Goal: Transaction & Acquisition: Book appointment/travel/reservation

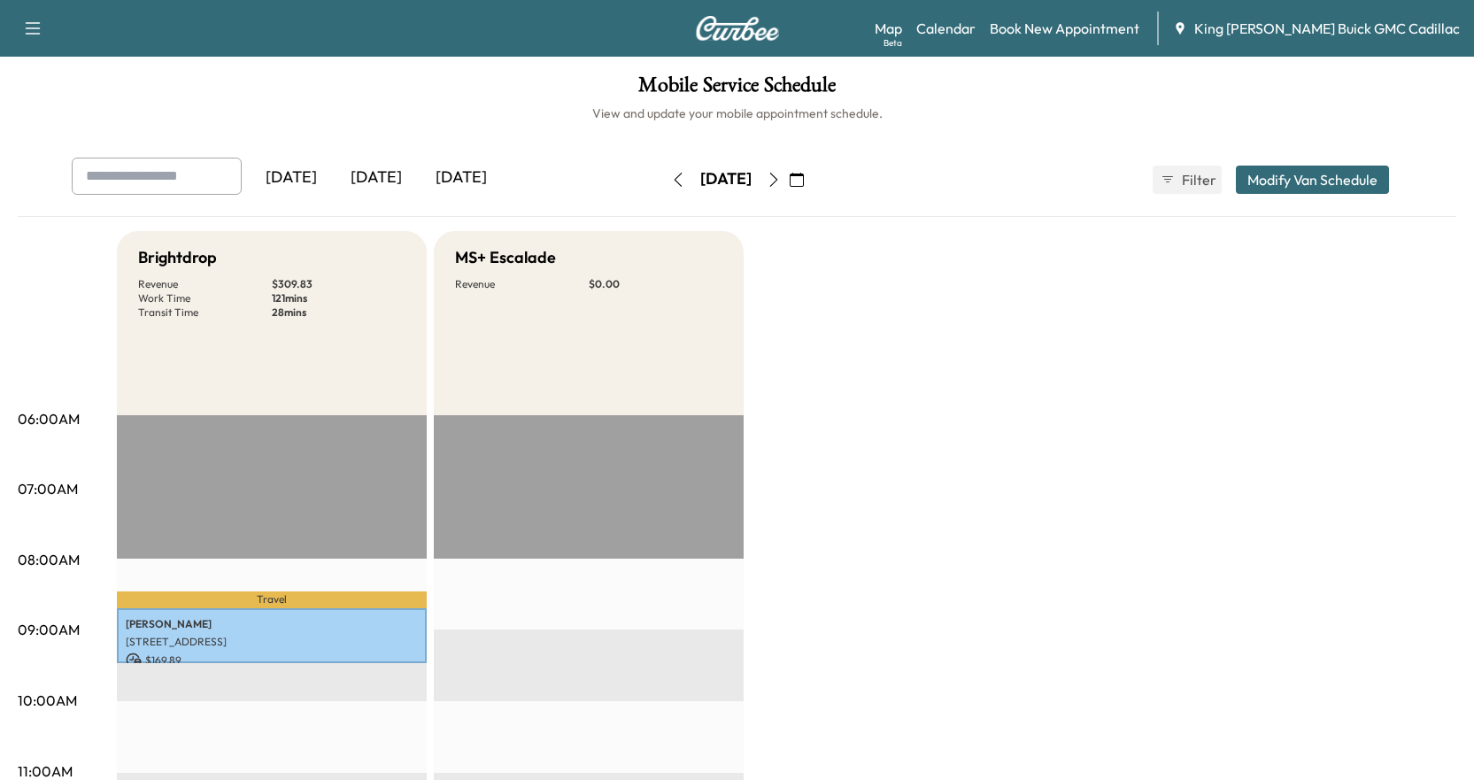
click at [1097, 49] on div "Support Log Out Map Beta Calendar Book New Appointment King [PERSON_NAME] Buick…" at bounding box center [737, 28] width 1474 height 57
click at [1097, 31] on link "Book New Appointment" at bounding box center [1064, 28] width 150 height 21
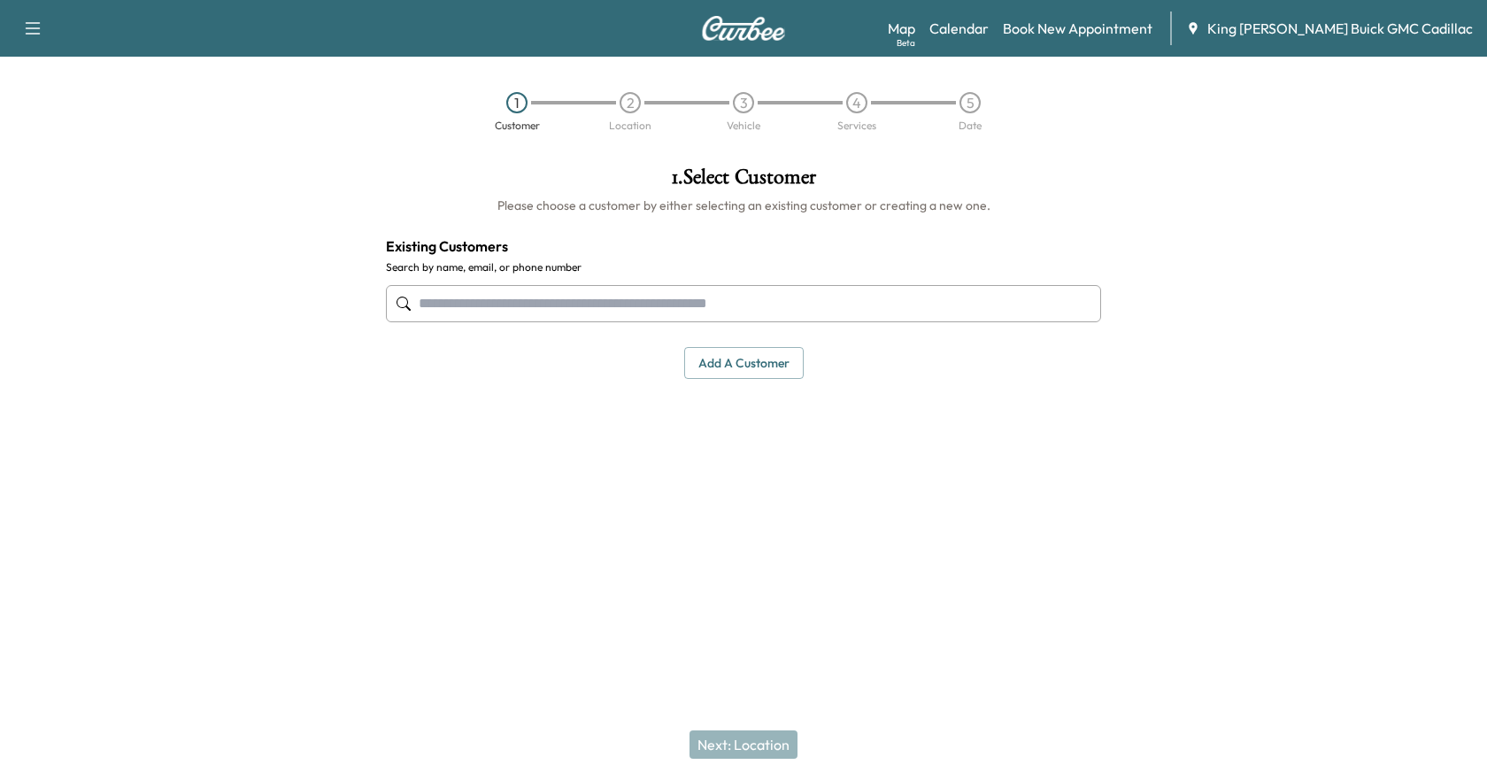
click at [653, 313] on input "text" at bounding box center [743, 303] width 715 height 37
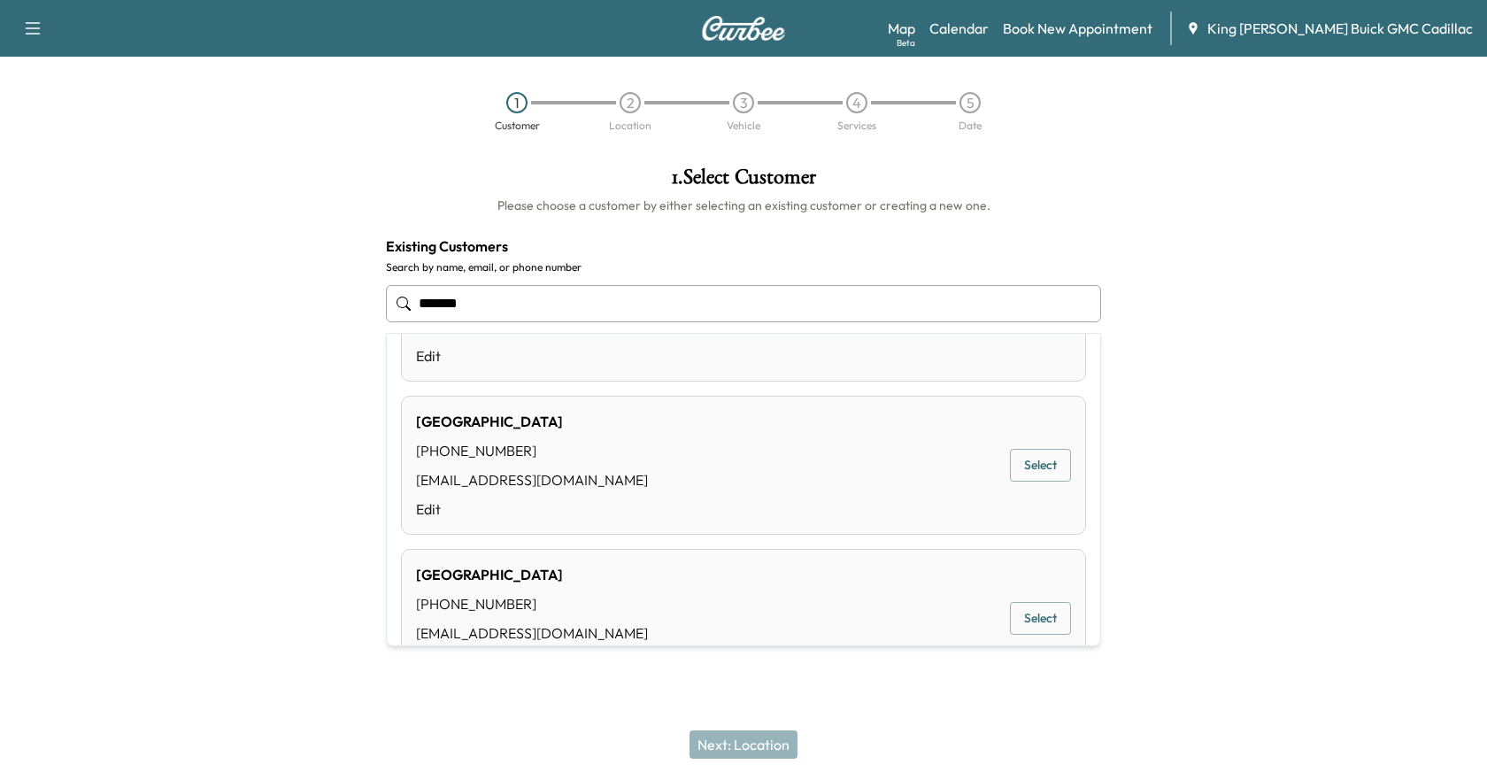
scroll to position [354, 0]
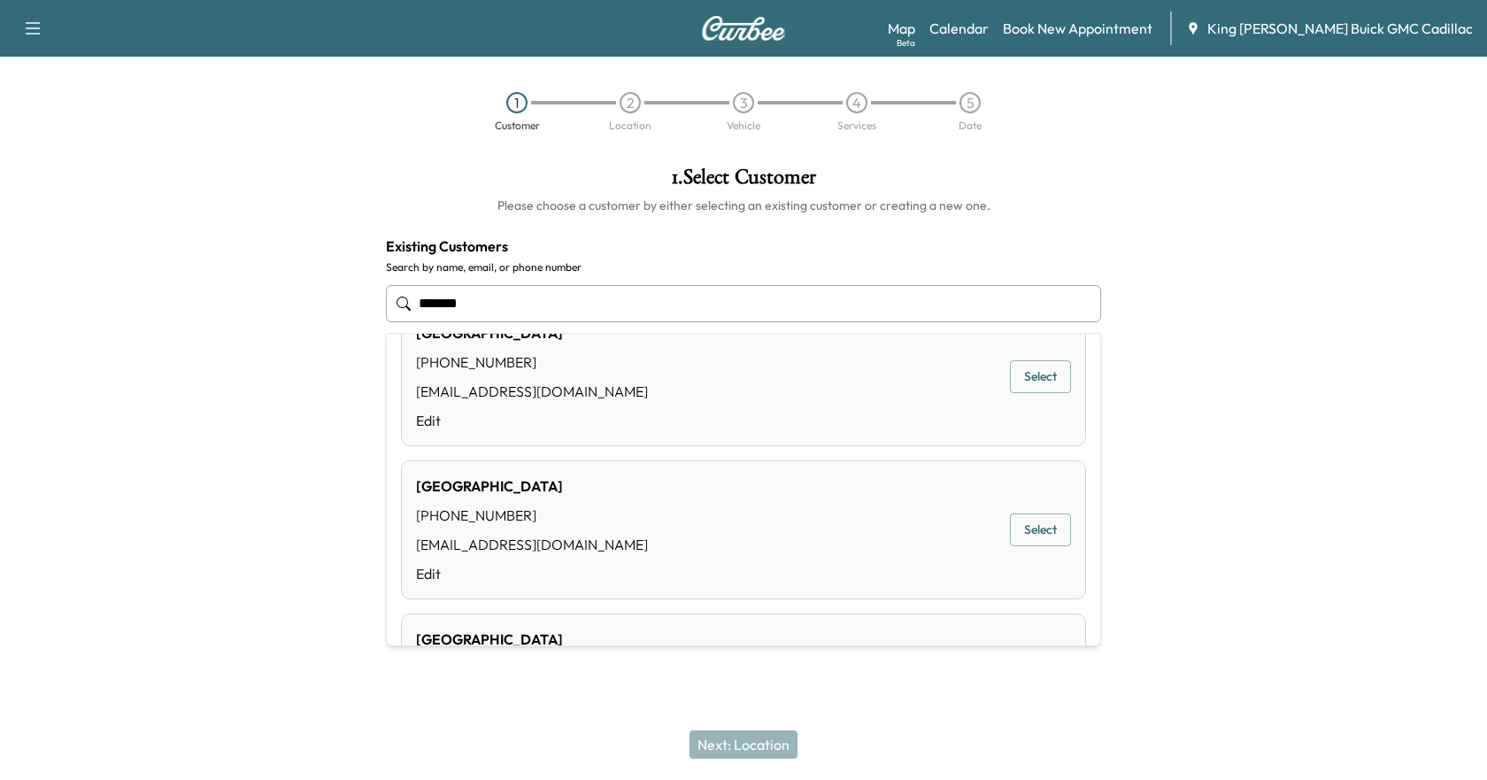
click at [507, 304] on input "*******" at bounding box center [743, 303] width 715 height 37
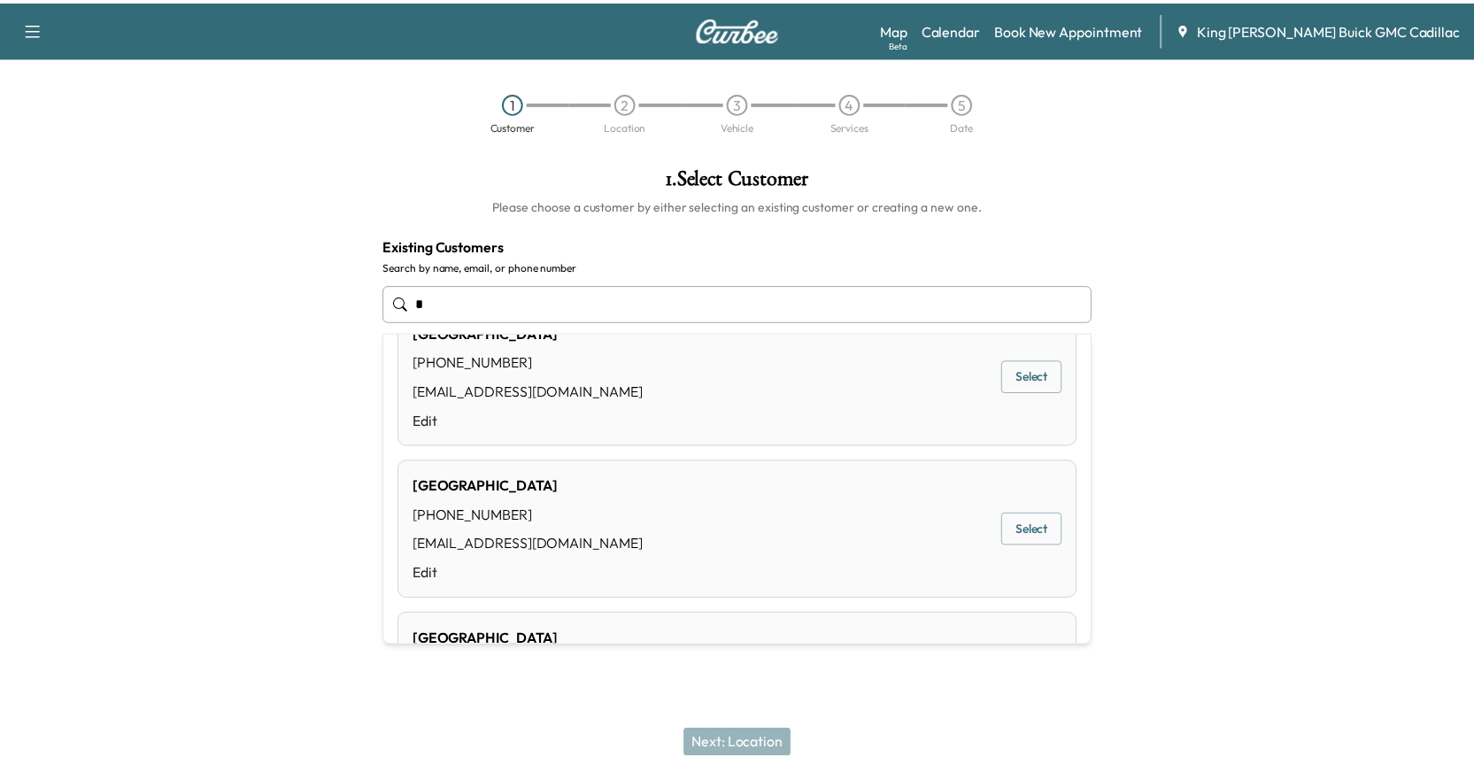
scroll to position [0, 0]
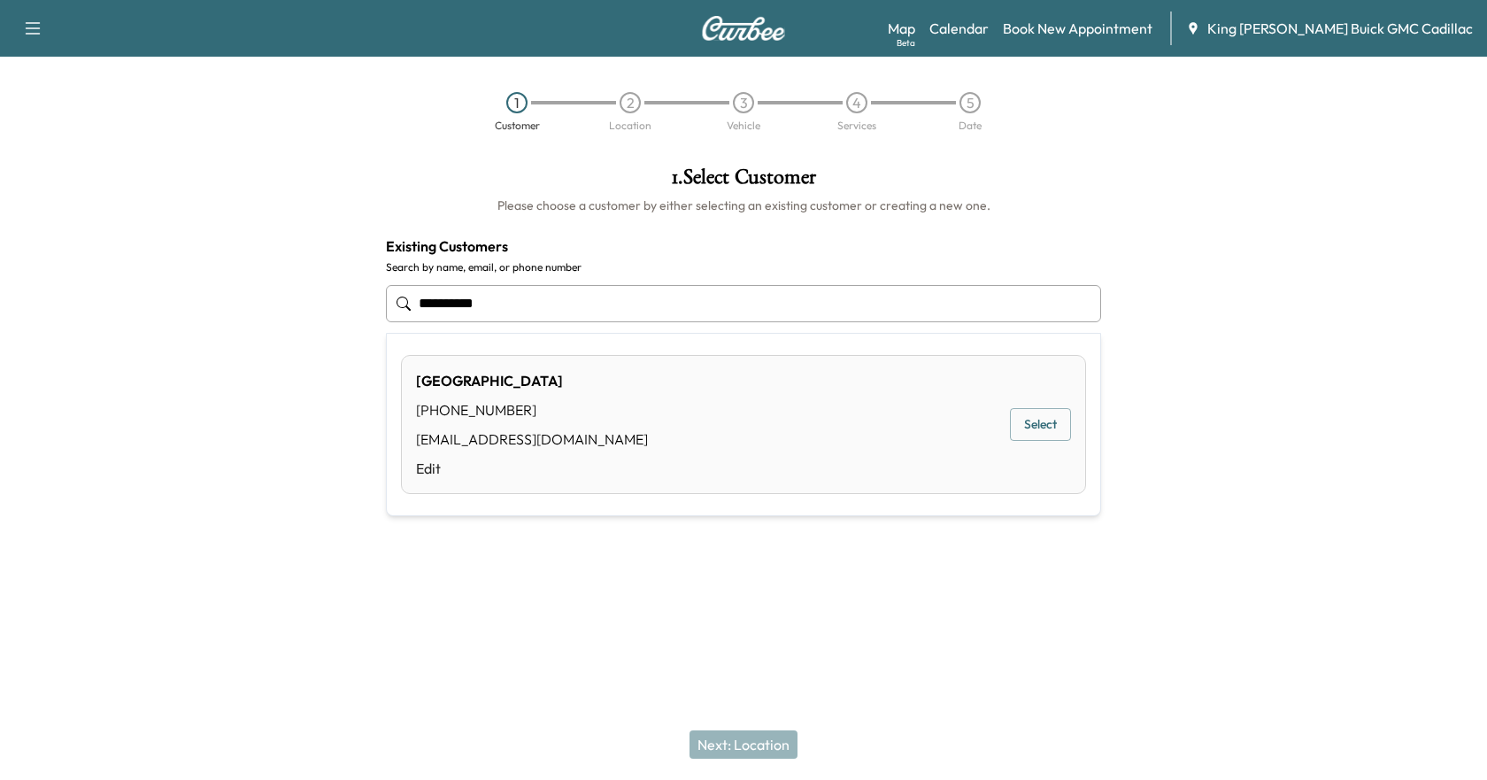
click at [1037, 424] on button "Select" at bounding box center [1040, 424] width 61 height 33
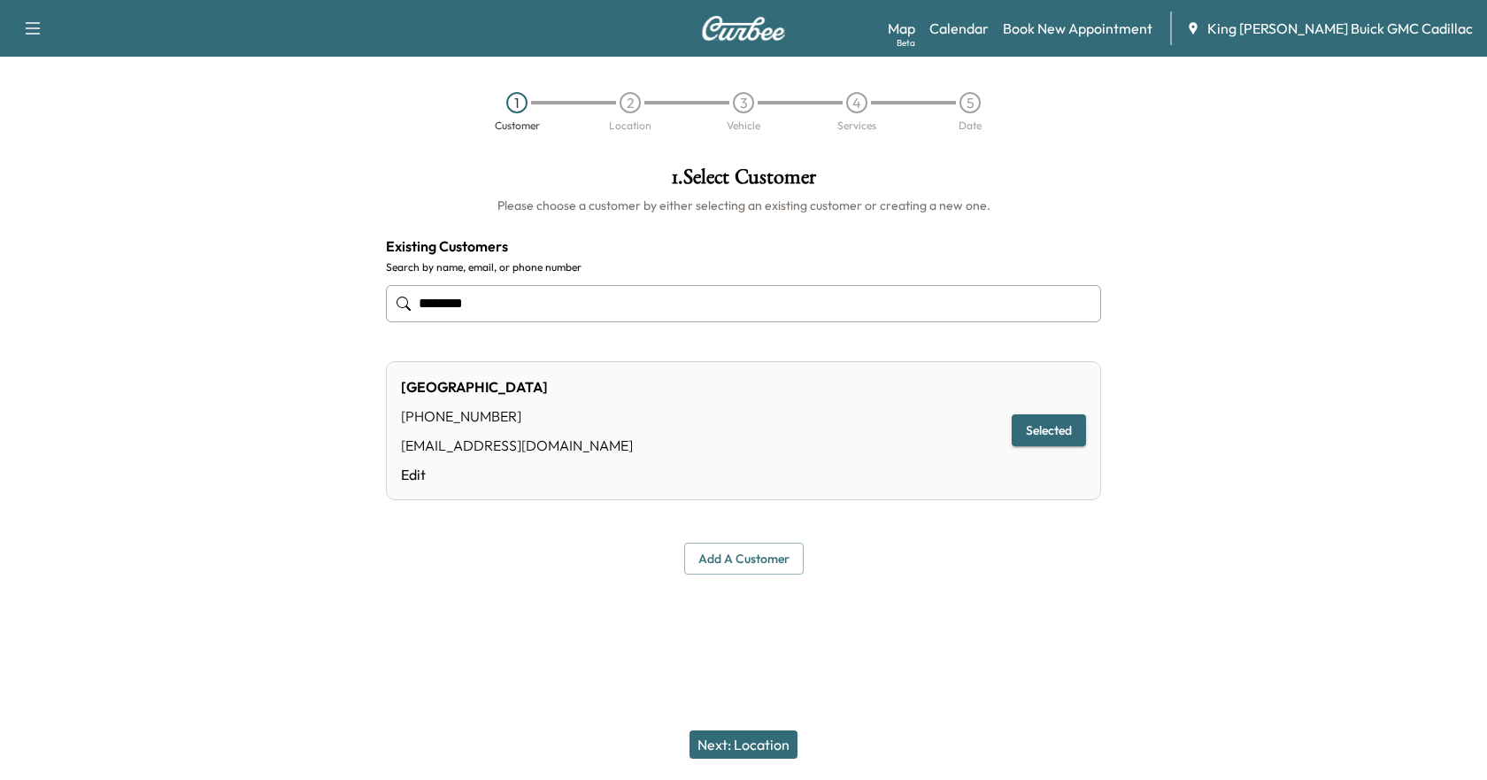
type input "*******"
click at [734, 741] on button "Next: Location" at bounding box center [743, 744] width 108 height 28
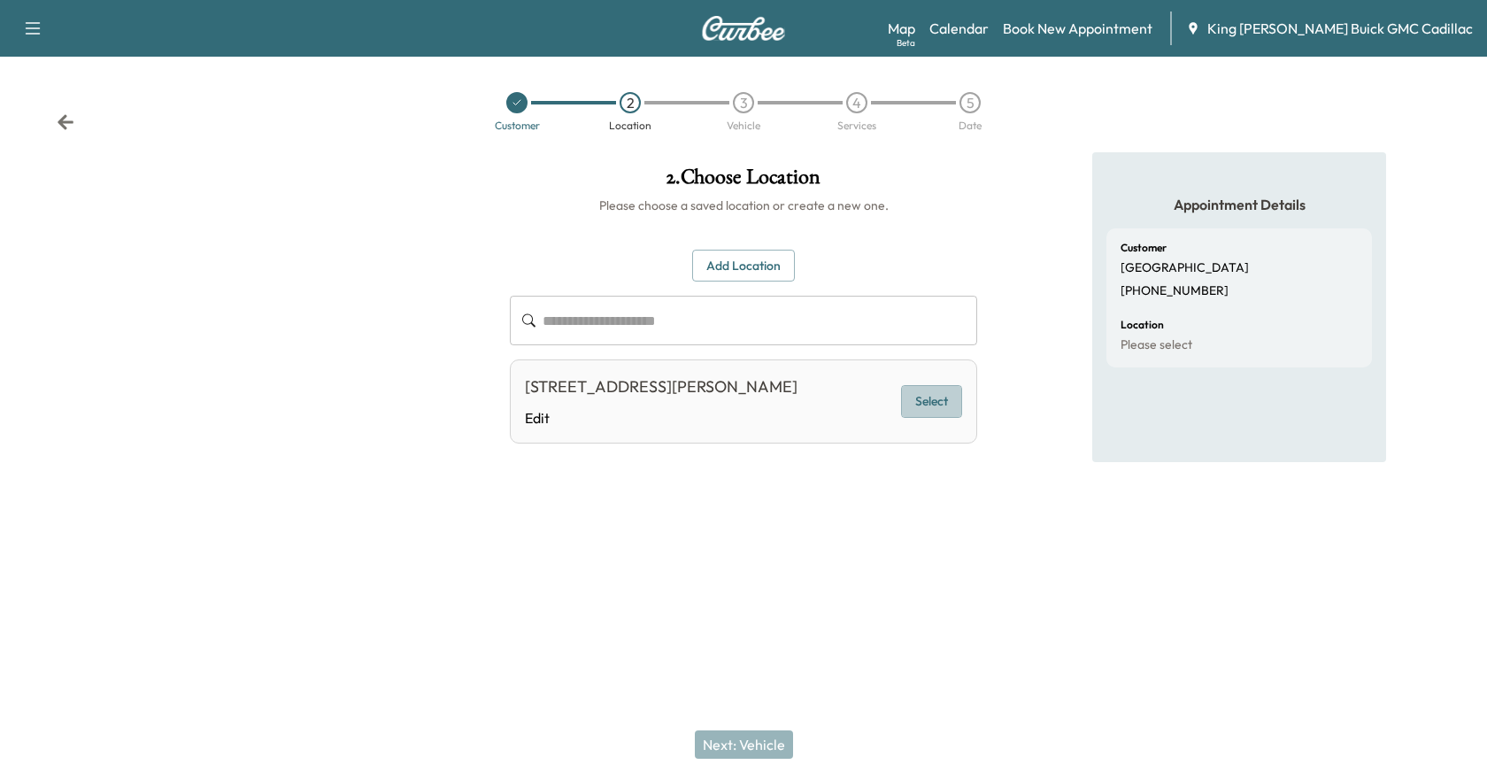
click at [911, 397] on button "Select" at bounding box center [931, 401] width 61 height 33
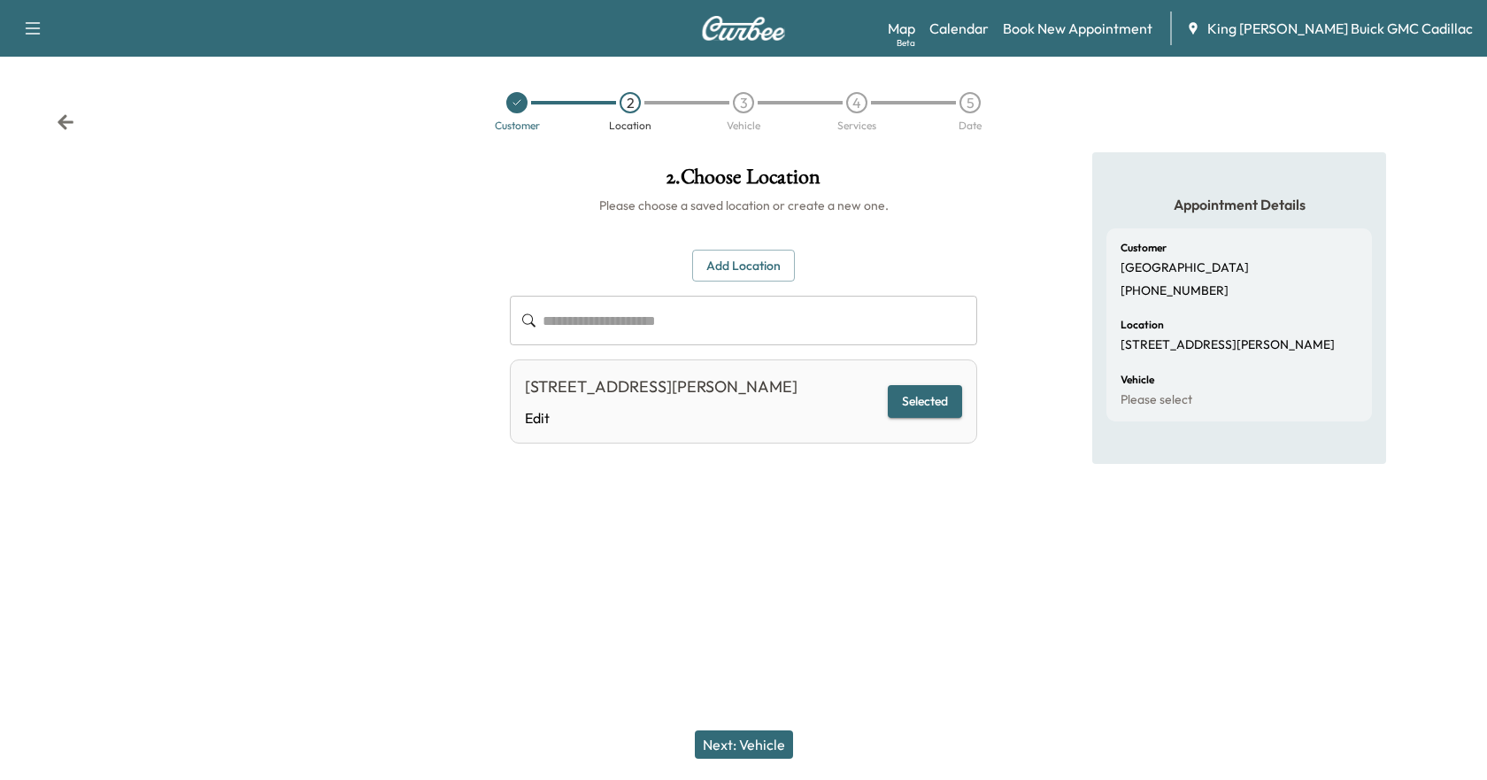
click at [776, 747] on button "Next: Vehicle" at bounding box center [744, 744] width 98 height 28
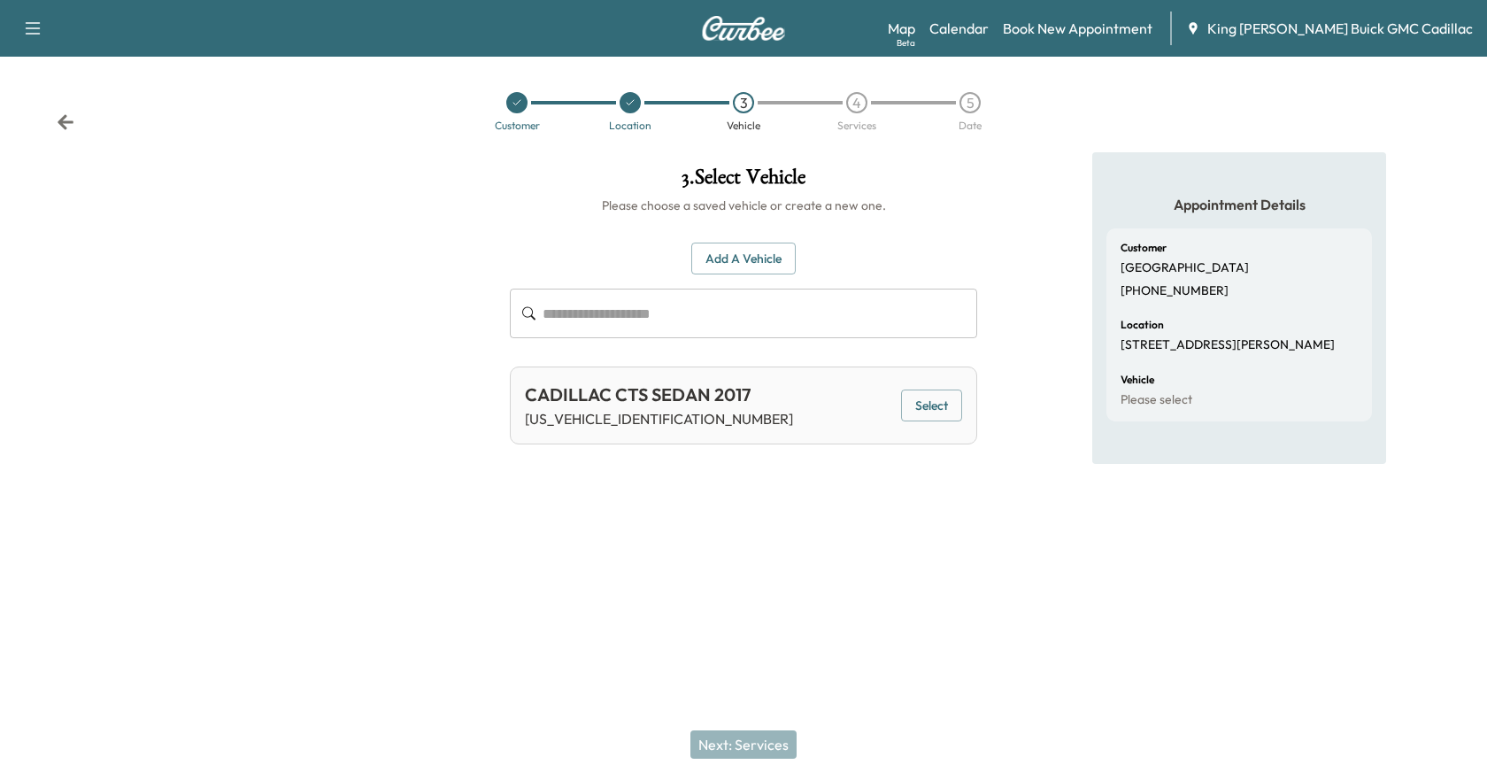
click at [912, 411] on button "Select" at bounding box center [931, 405] width 61 height 33
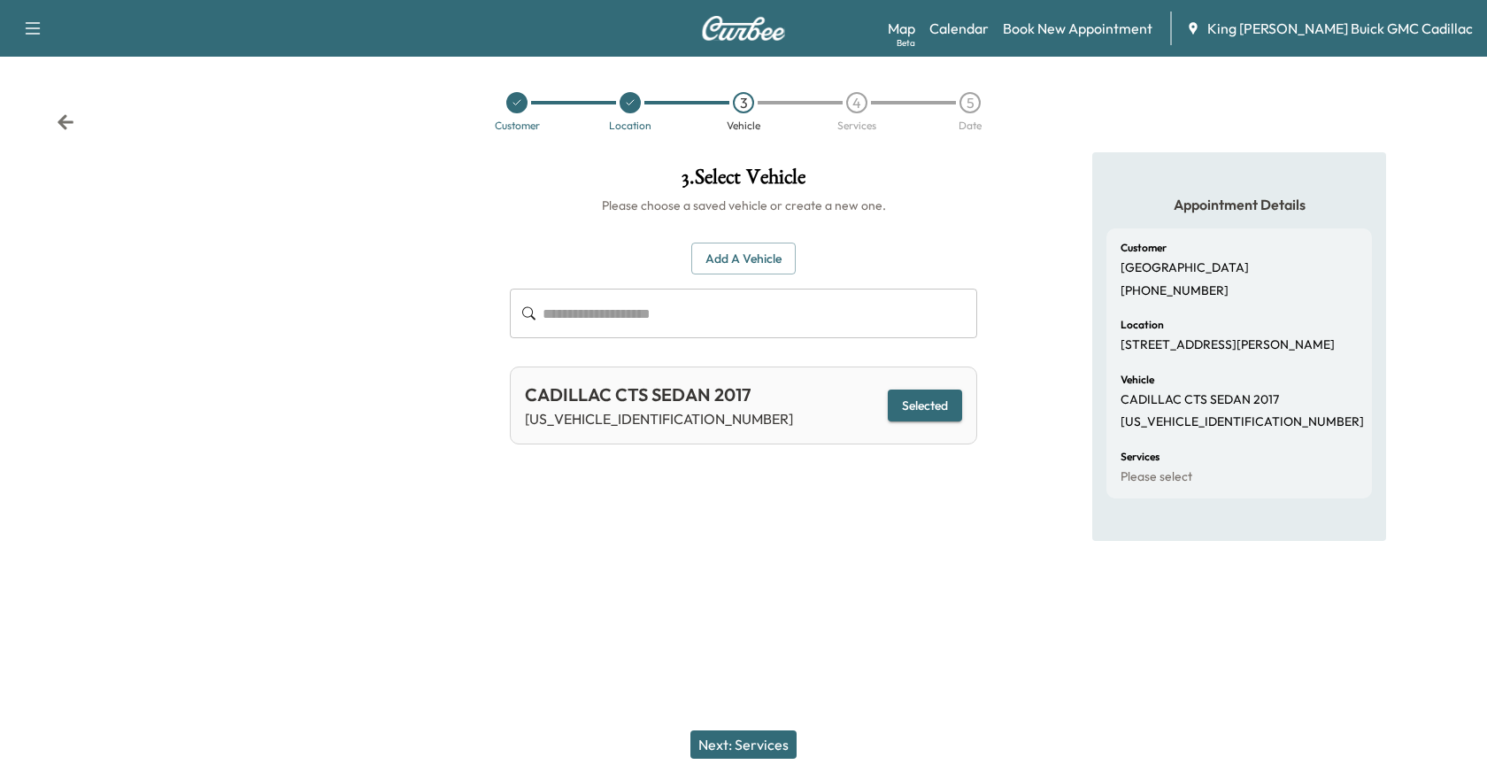
click at [747, 756] on button "Next: Services" at bounding box center [743, 744] width 106 height 28
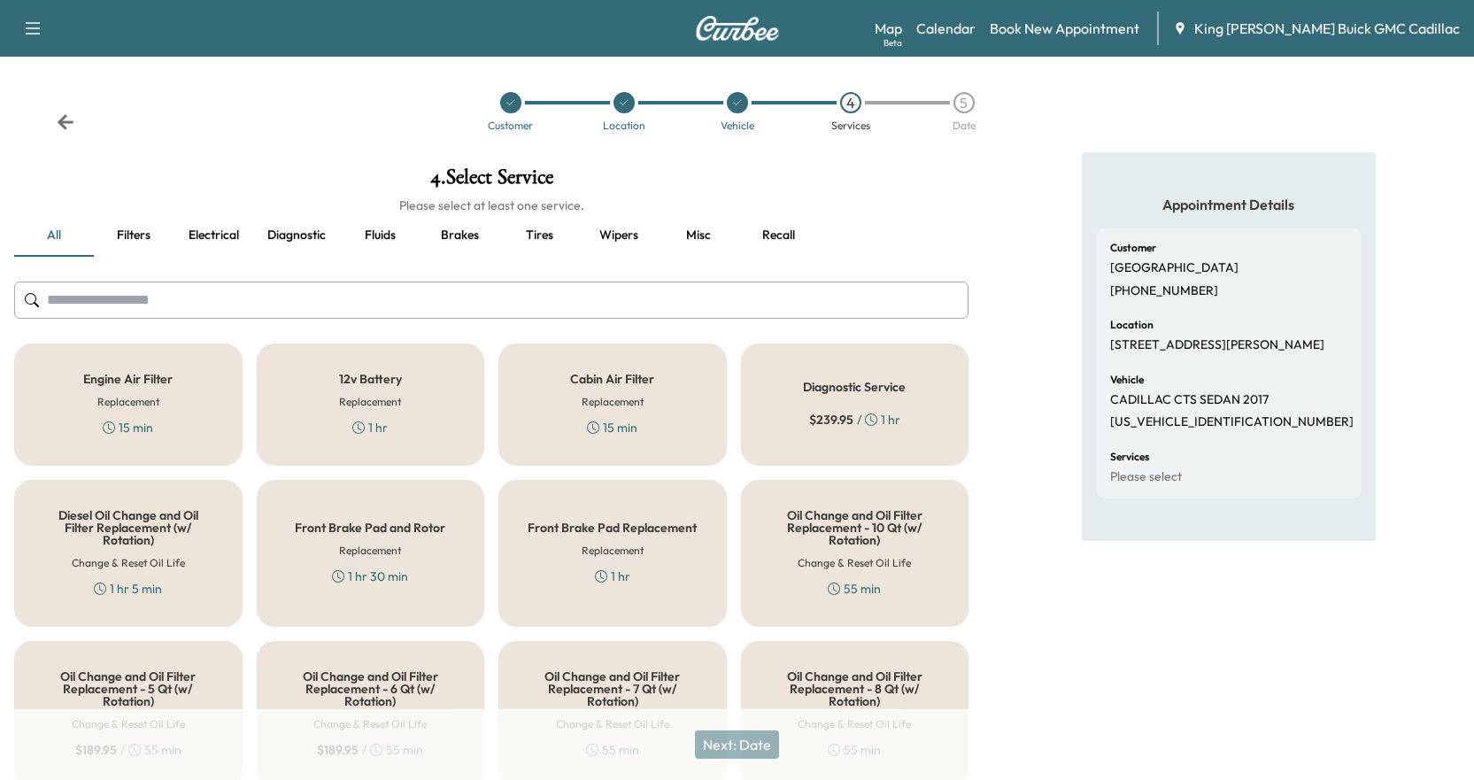
click at [360, 435] on div "1 hr" at bounding box center [369, 428] width 35 height 18
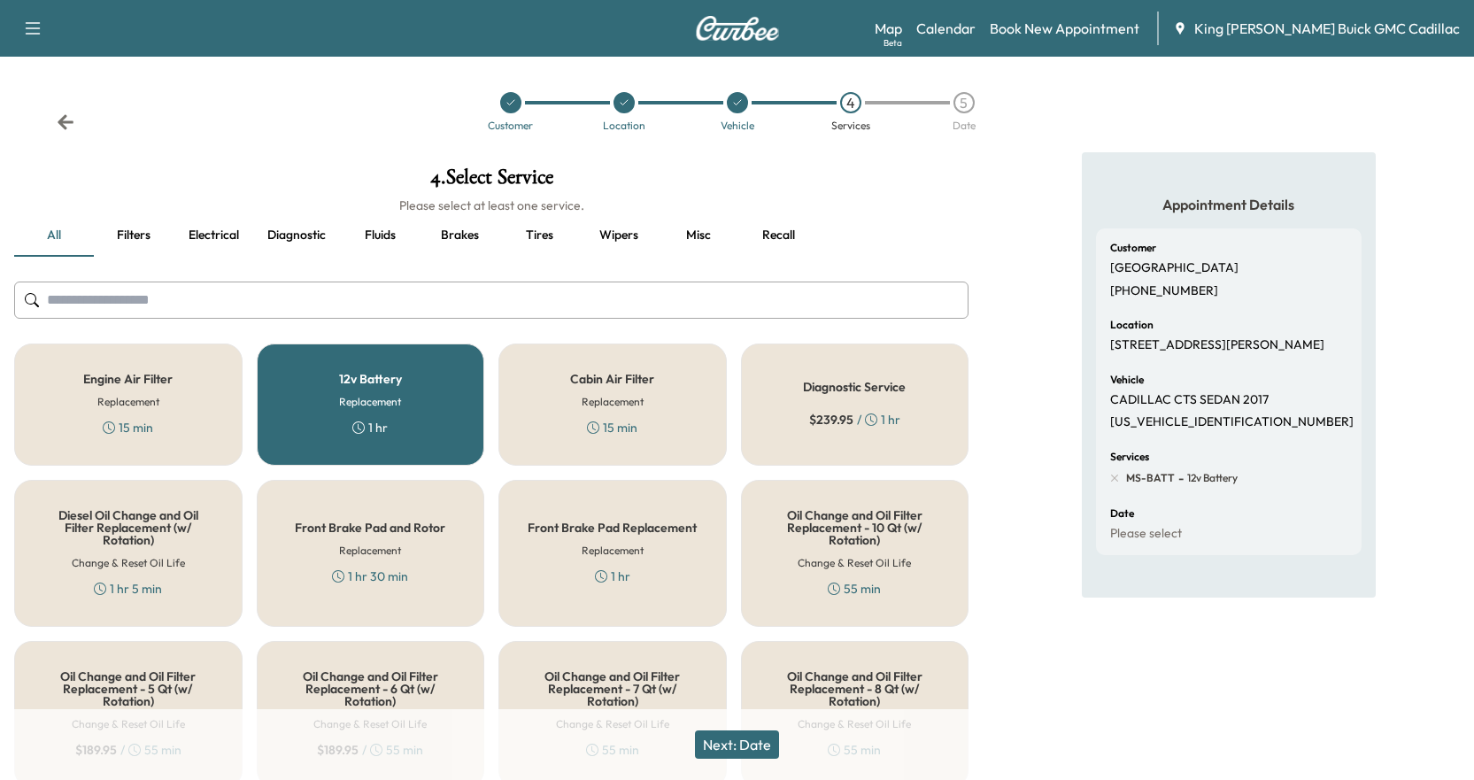
click at [733, 743] on button "Next: Date" at bounding box center [737, 744] width 84 height 28
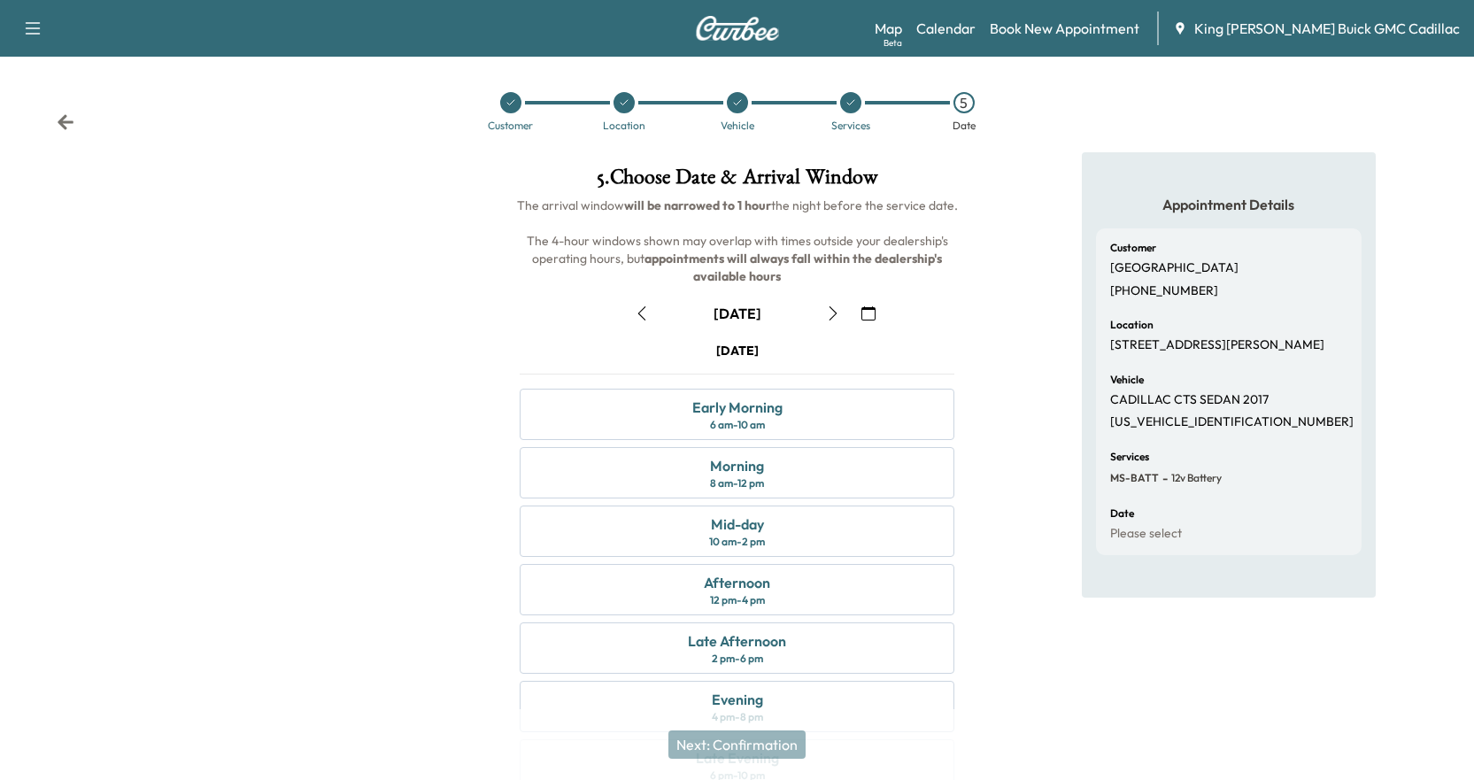
scroll to position [89, 0]
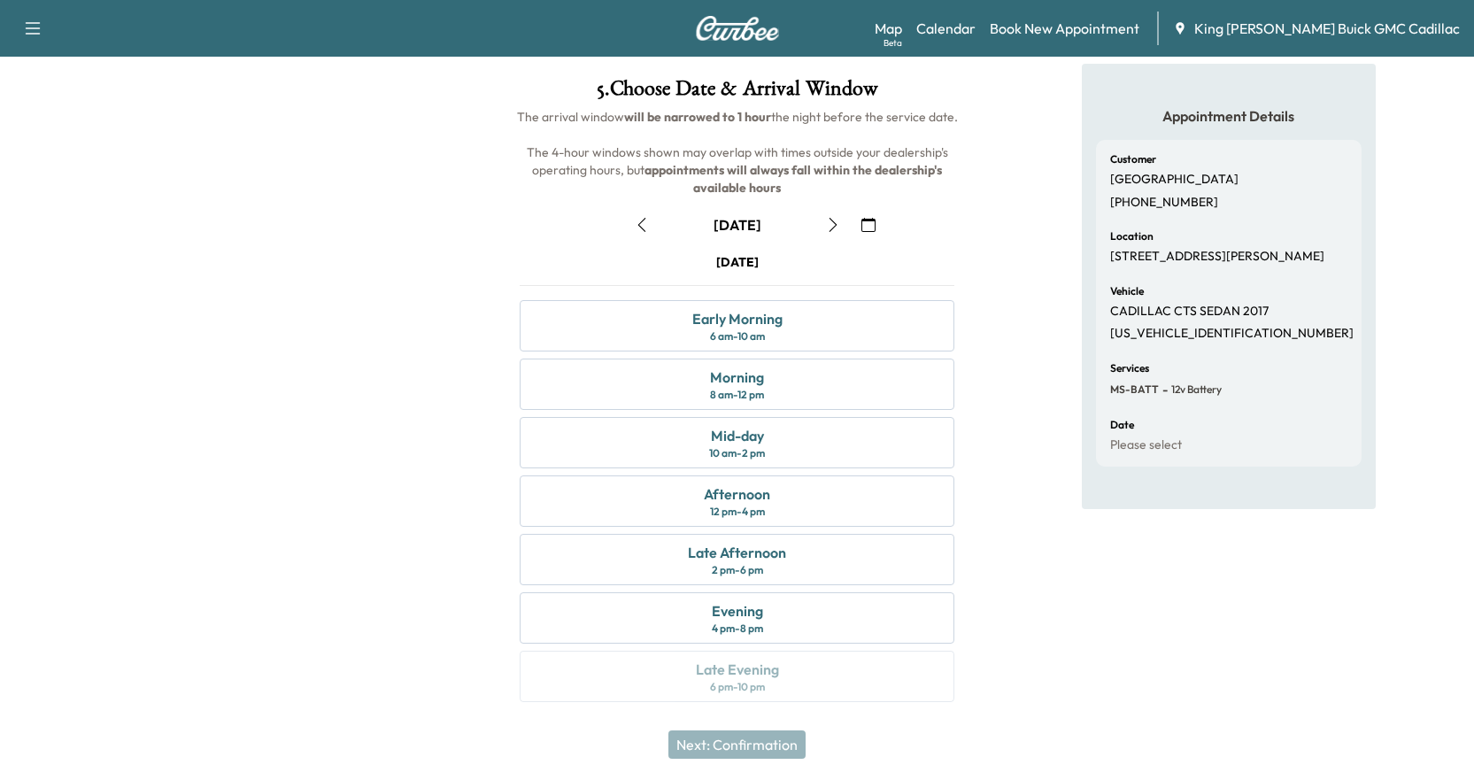
click at [641, 228] on icon "button" at bounding box center [642, 225] width 14 height 14
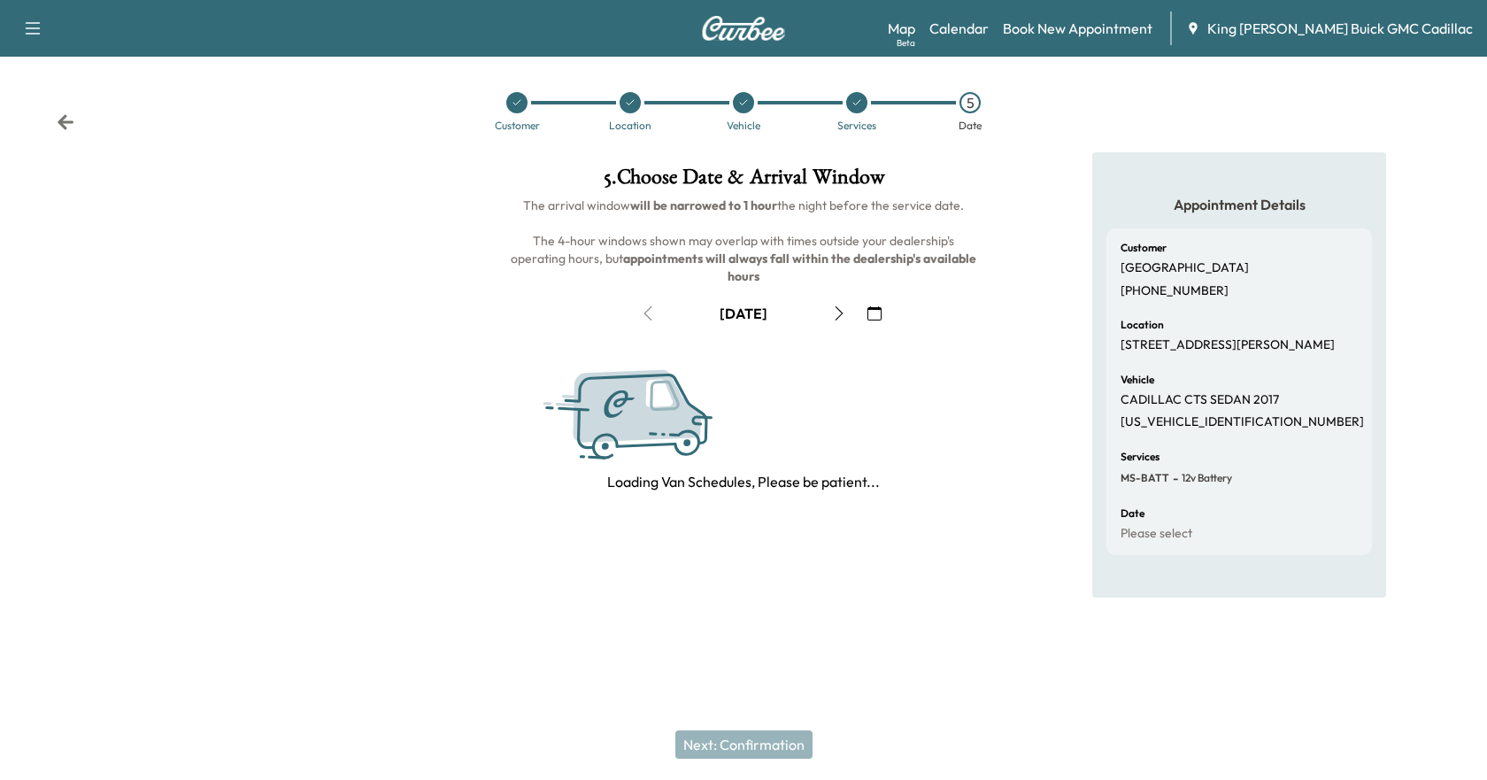
click at [844, 307] on icon "button" at bounding box center [839, 313] width 14 height 14
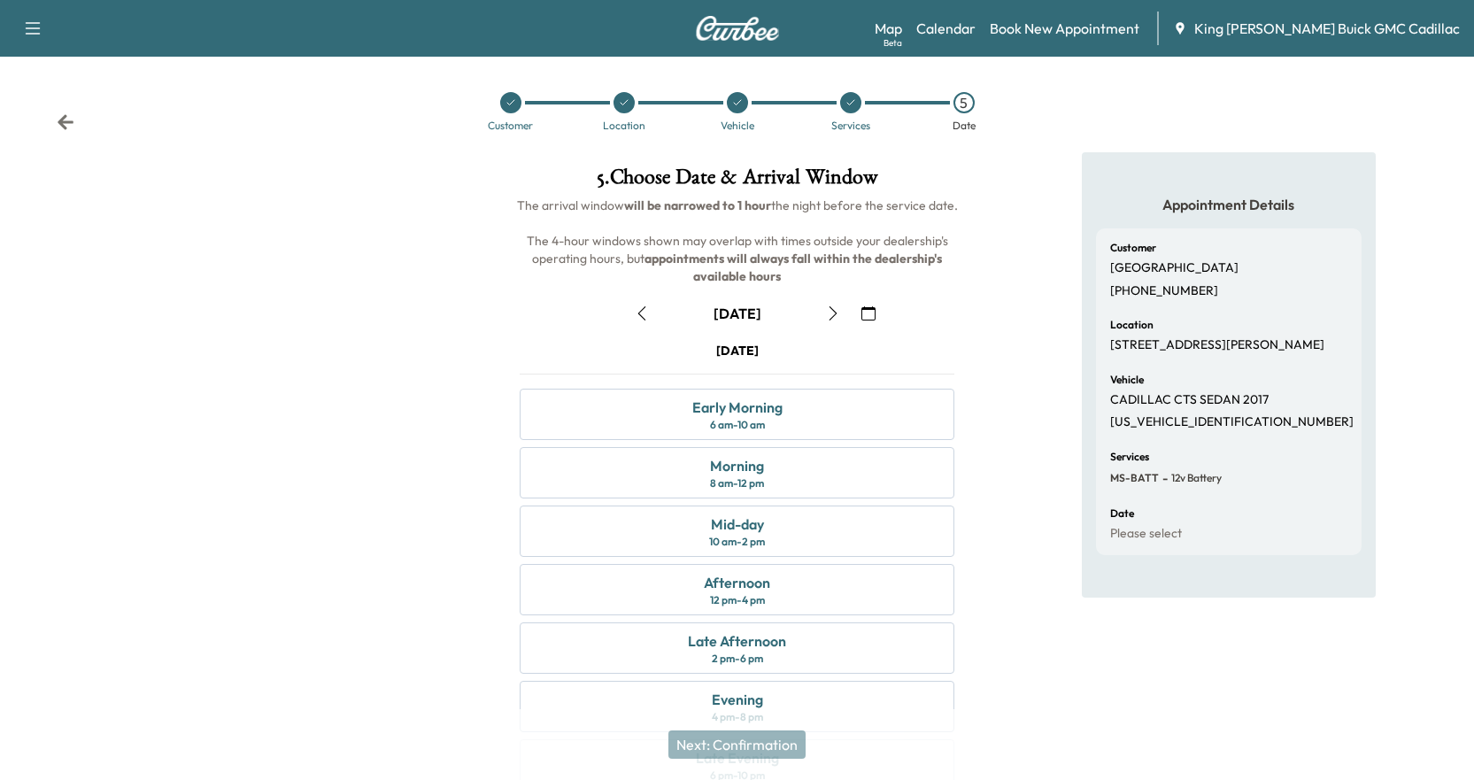
scroll to position [89, 0]
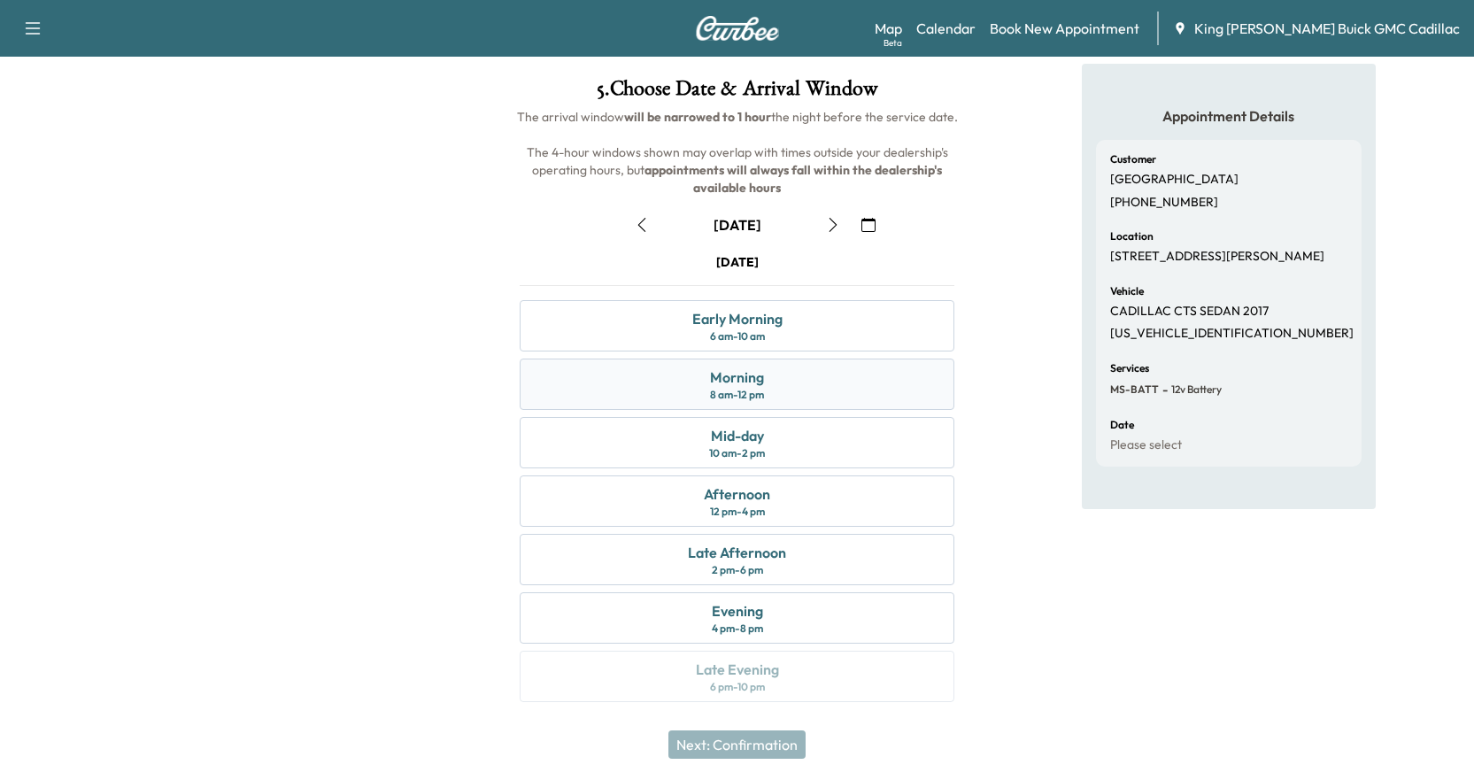
click at [794, 395] on div "Morning 8 am - 12 pm" at bounding box center [737, 383] width 435 height 51
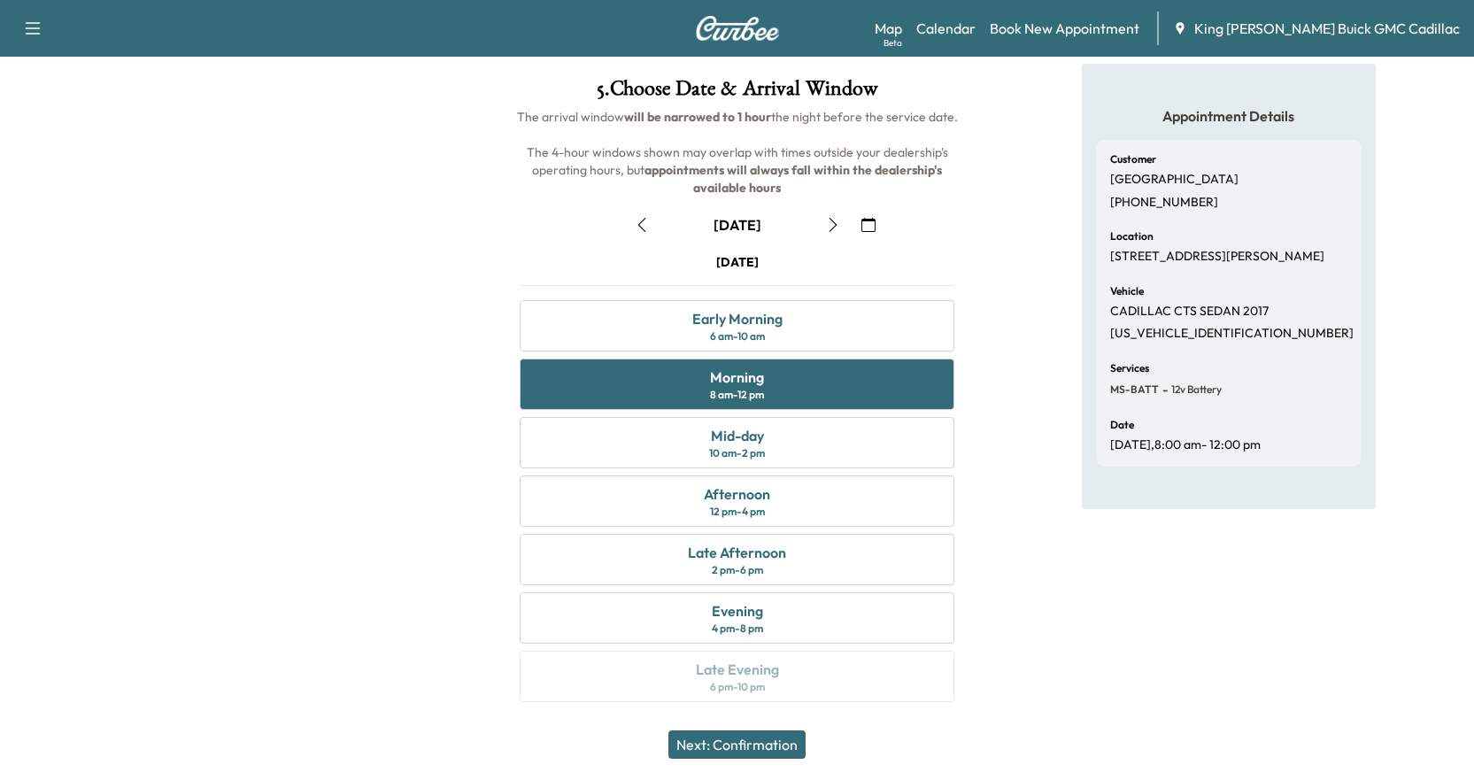
scroll to position [0, 0]
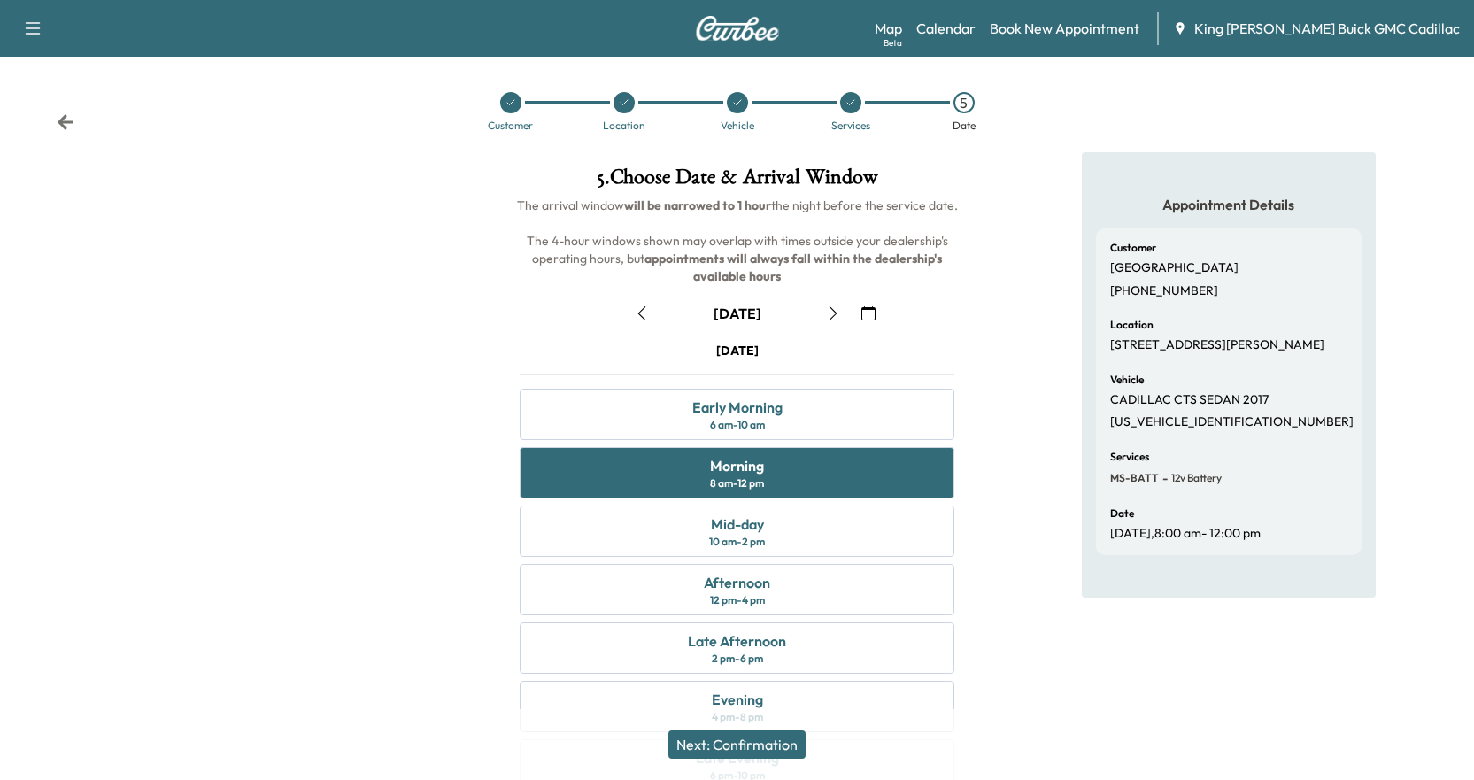
click at [61, 119] on icon at bounding box center [66, 121] width 16 height 15
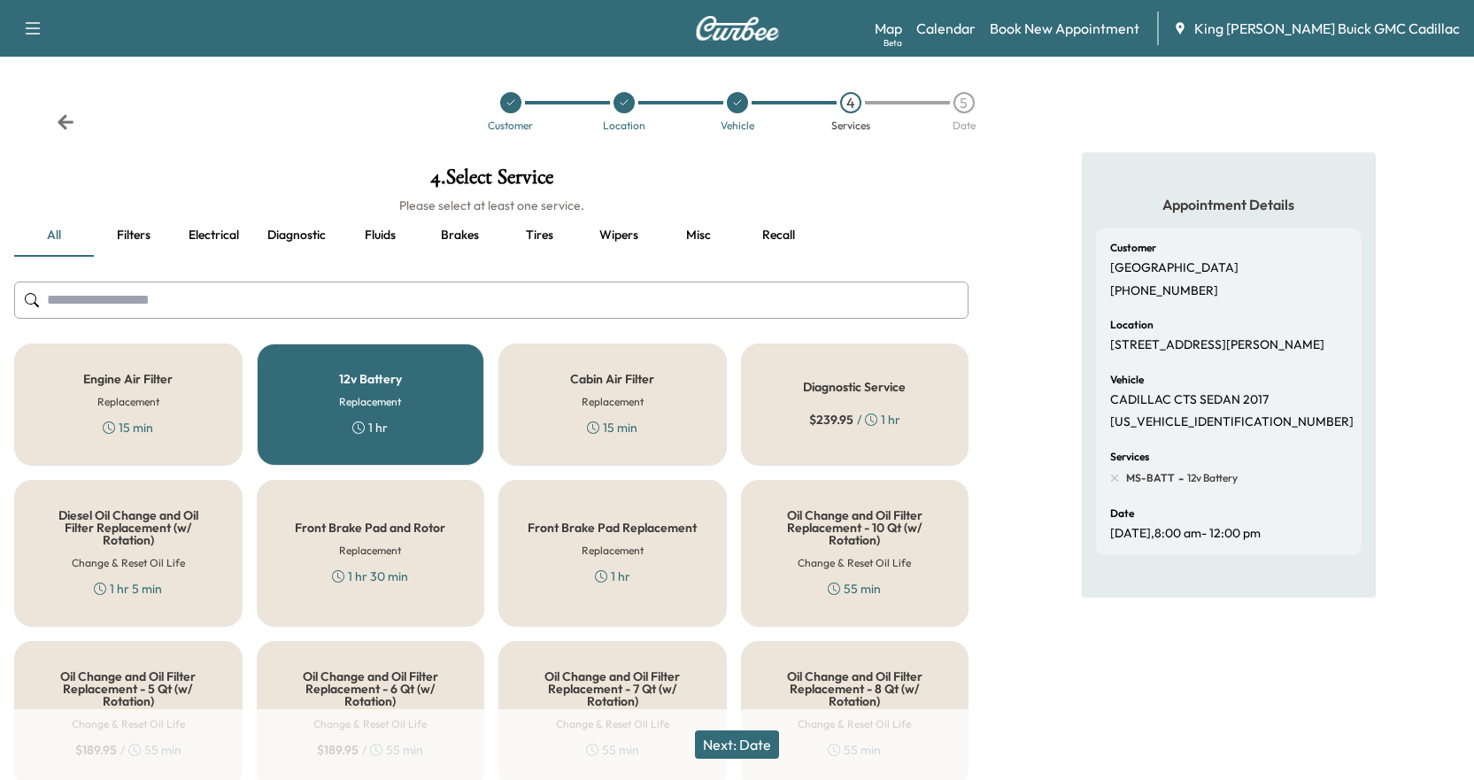
click at [61, 119] on icon at bounding box center [66, 121] width 16 height 15
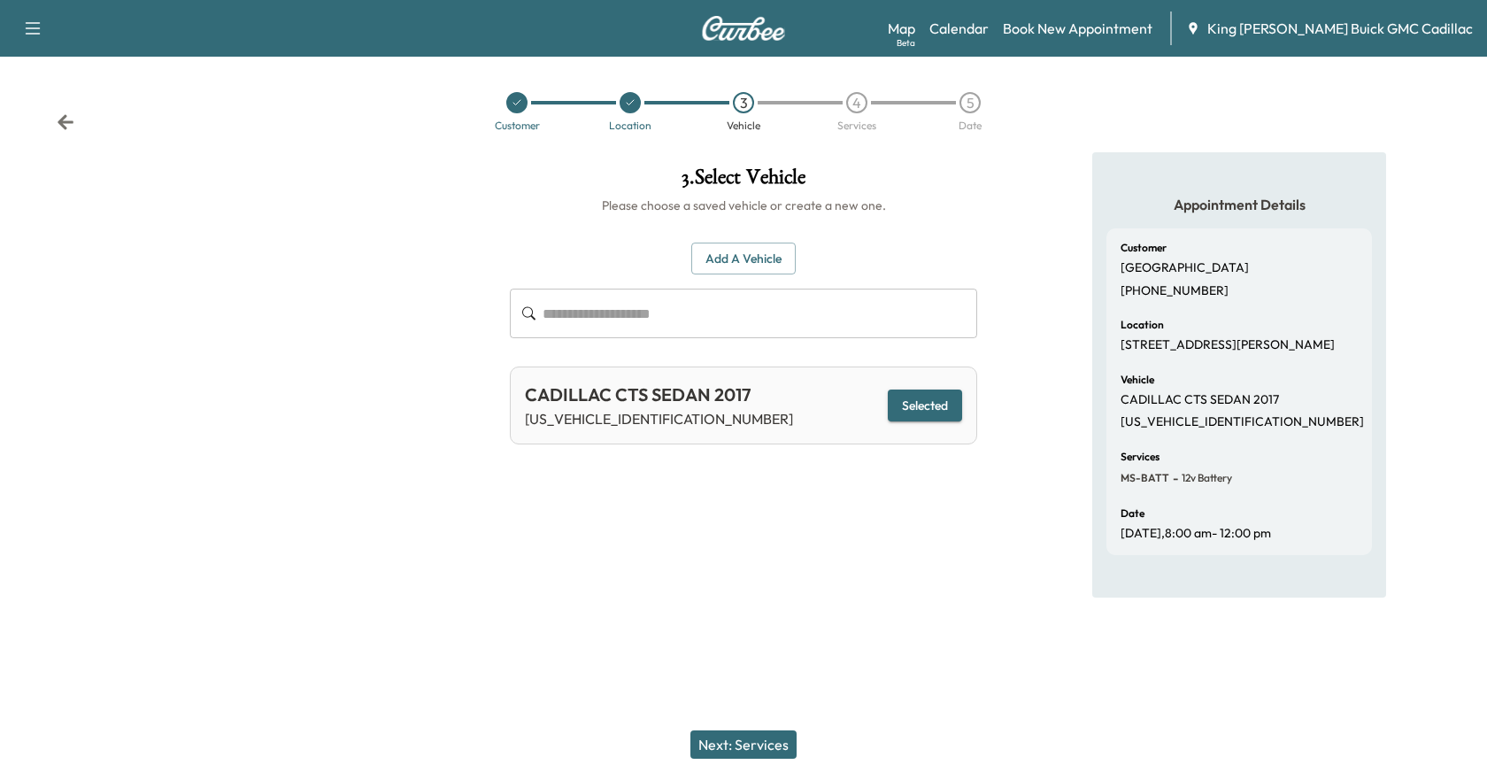
drag, startPoint x: 753, startPoint y: 759, endPoint x: 750, endPoint y: 743, distance: 16.3
click at [753, 758] on div "Next: Services" at bounding box center [743, 744] width 1487 height 71
click at [750, 743] on button "Next: Services" at bounding box center [743, 744] width 106 height 28
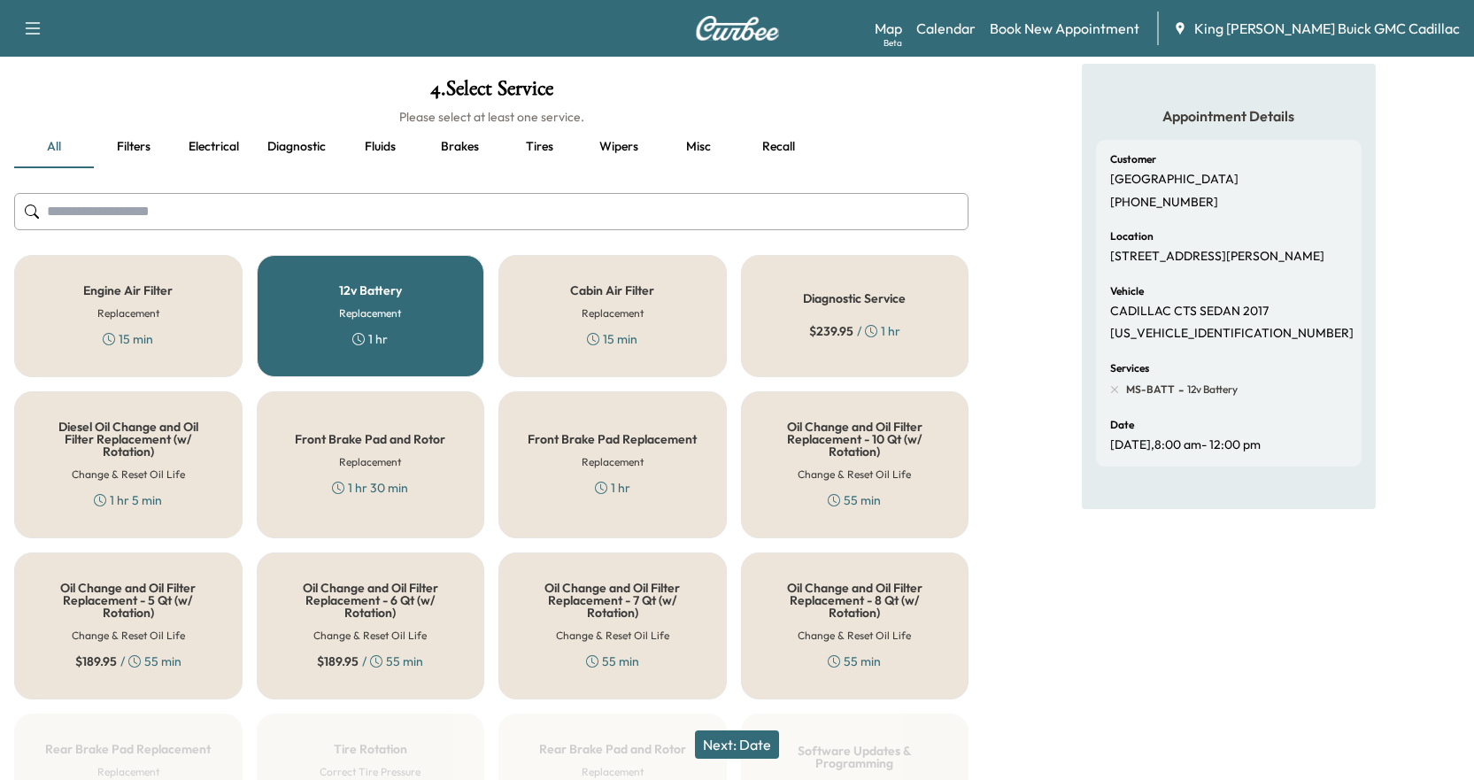
scroll to position [354, 0]
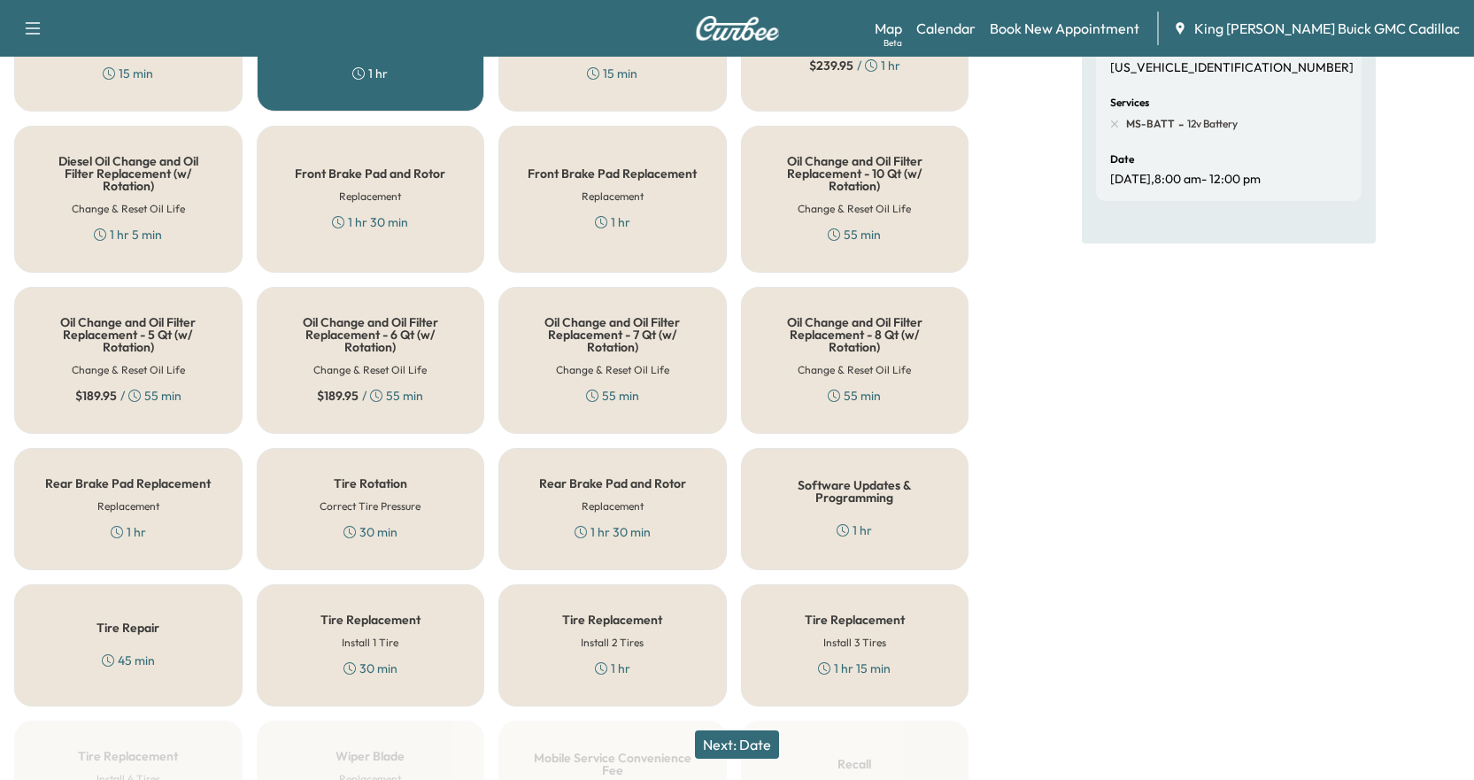
click at [727, 743] on button "Next: Date" at bounding box center [737, 744] width 84 height 28
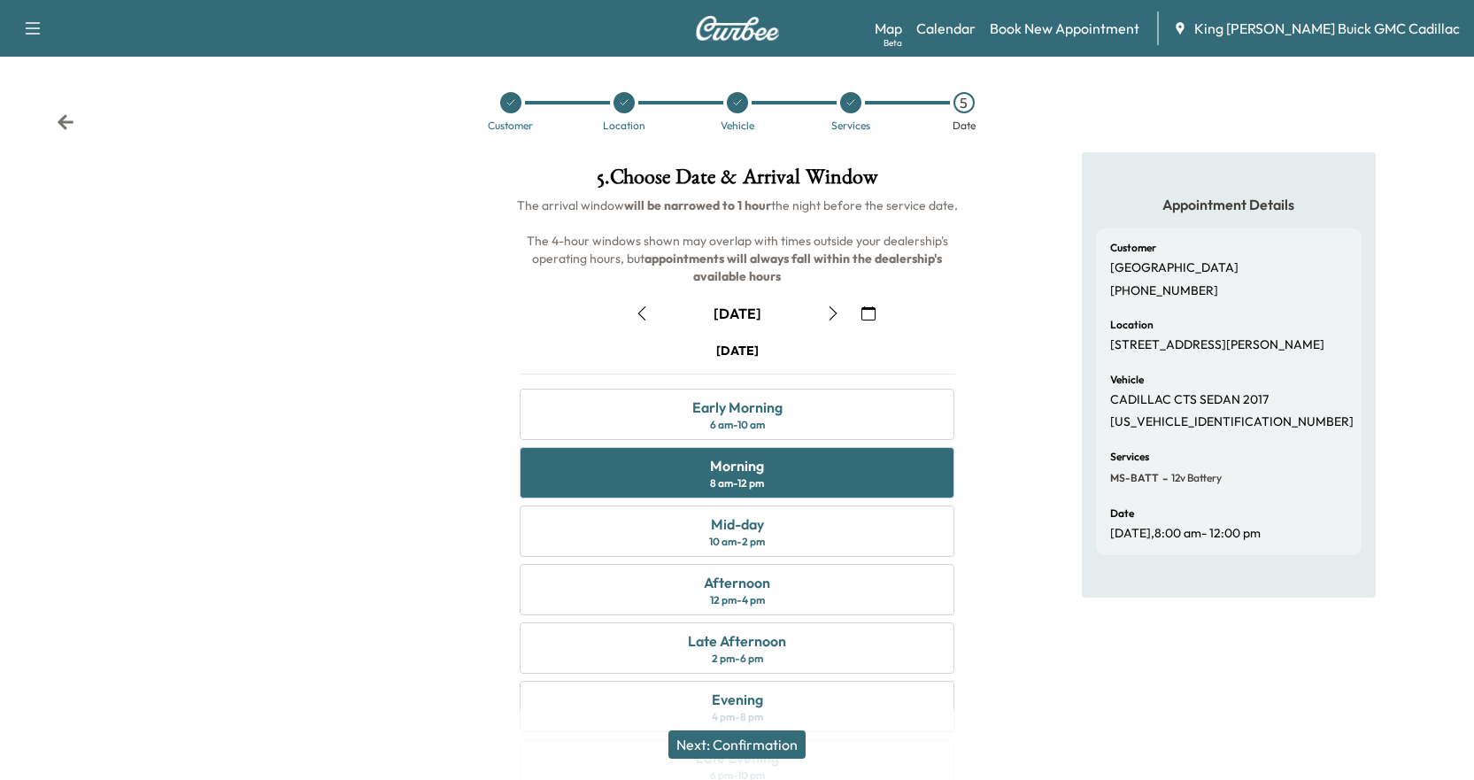
click at [742, 751] on button "Next: Confirmation" at bounding box center [736, 744] width 137 height 28
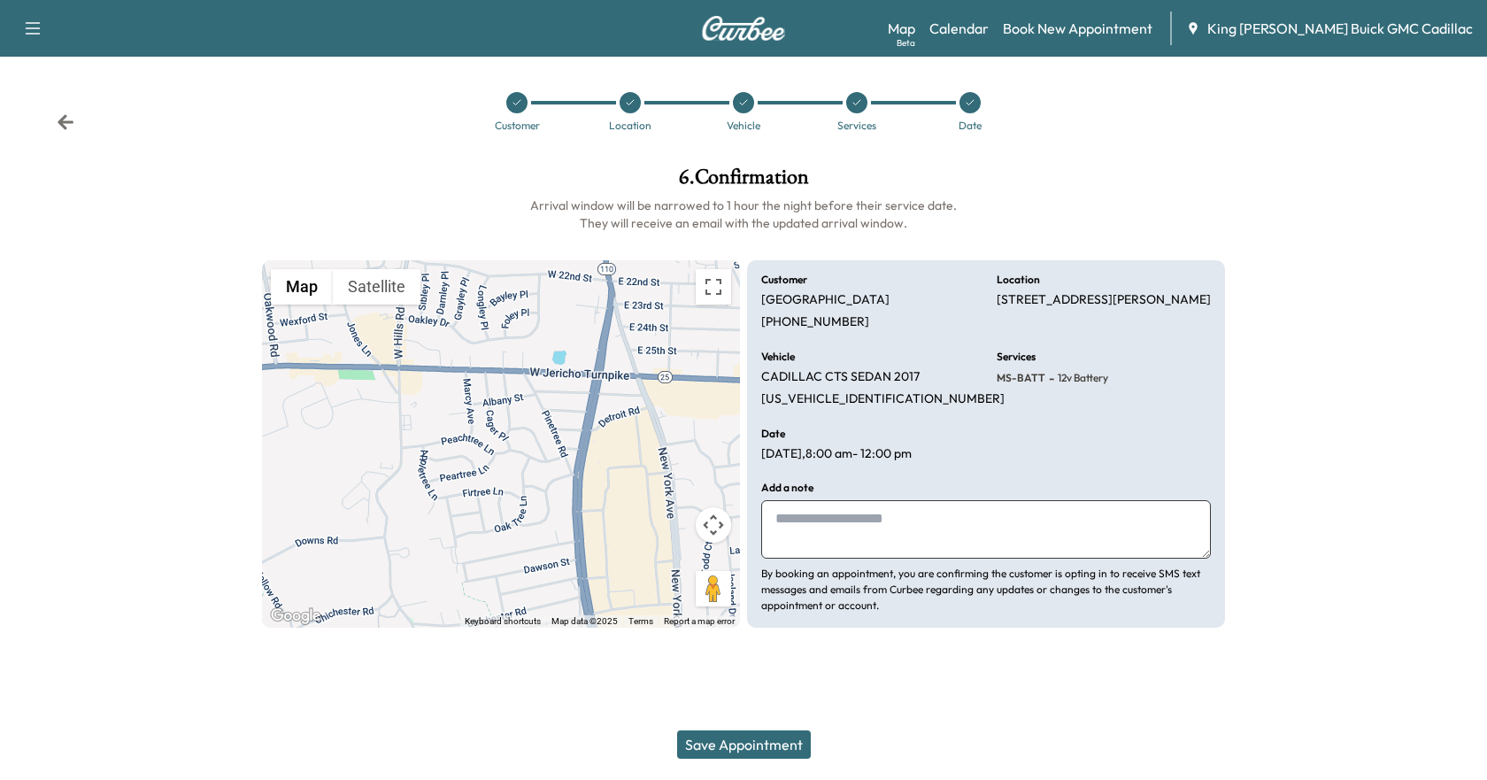
click at [812, 517] on textarea at bounding box center [986, 529] width 450 height 58
click at [796, 527] on textarea at bounding box center [986, 529] width 450 height 58
click at [1100, 38] on link "Book New Appointment" at bounding box center [1078, 28] width 150 height 21
click at [1105, 31] on link "Book New Appointment" at bounding box center [1078, 28] width 150 height 21
click at [71, 128] on icon at bounding box center [66, 122] width 18 height 18
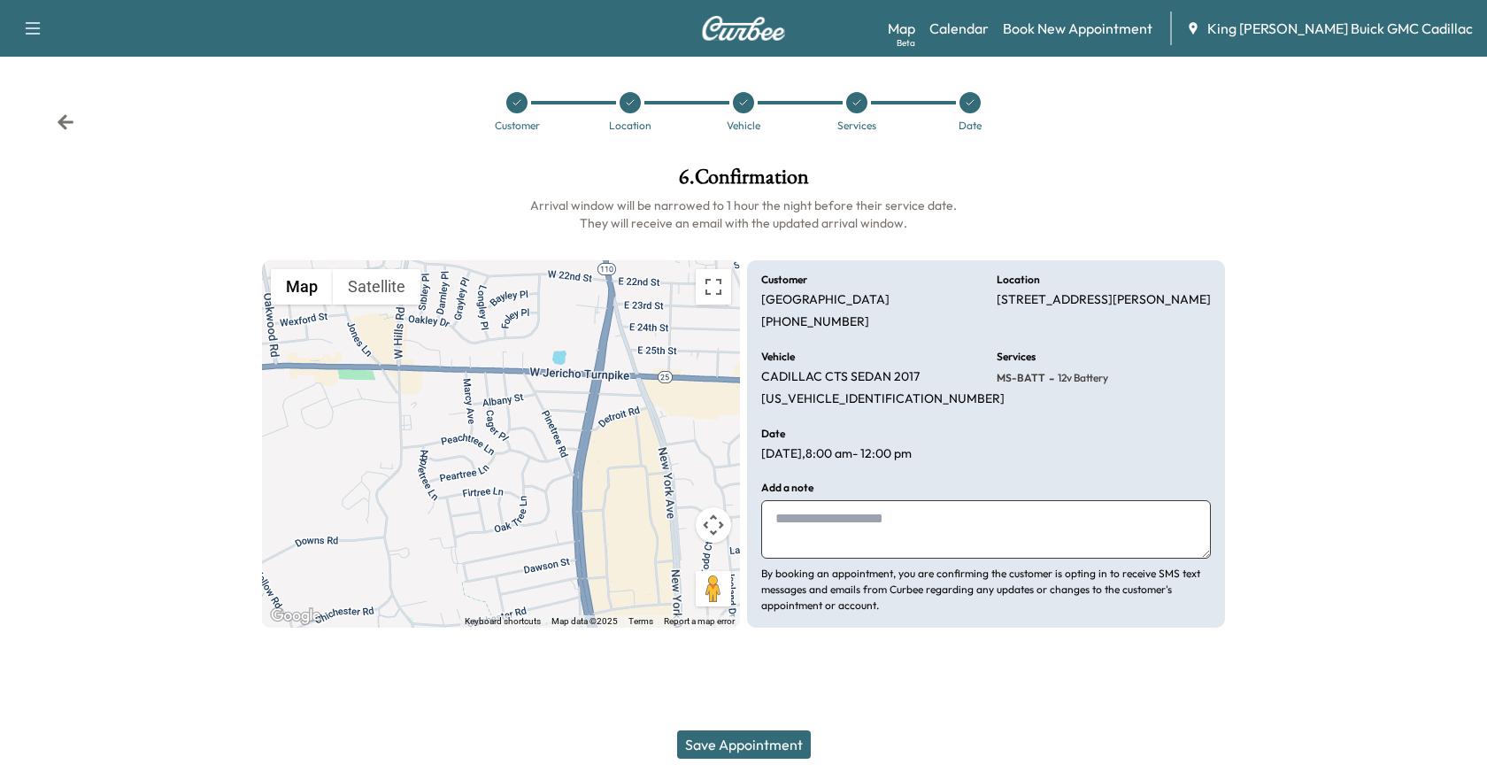
click at [71, 128] on icon at bounding box center [66, 122] width 18 height 18
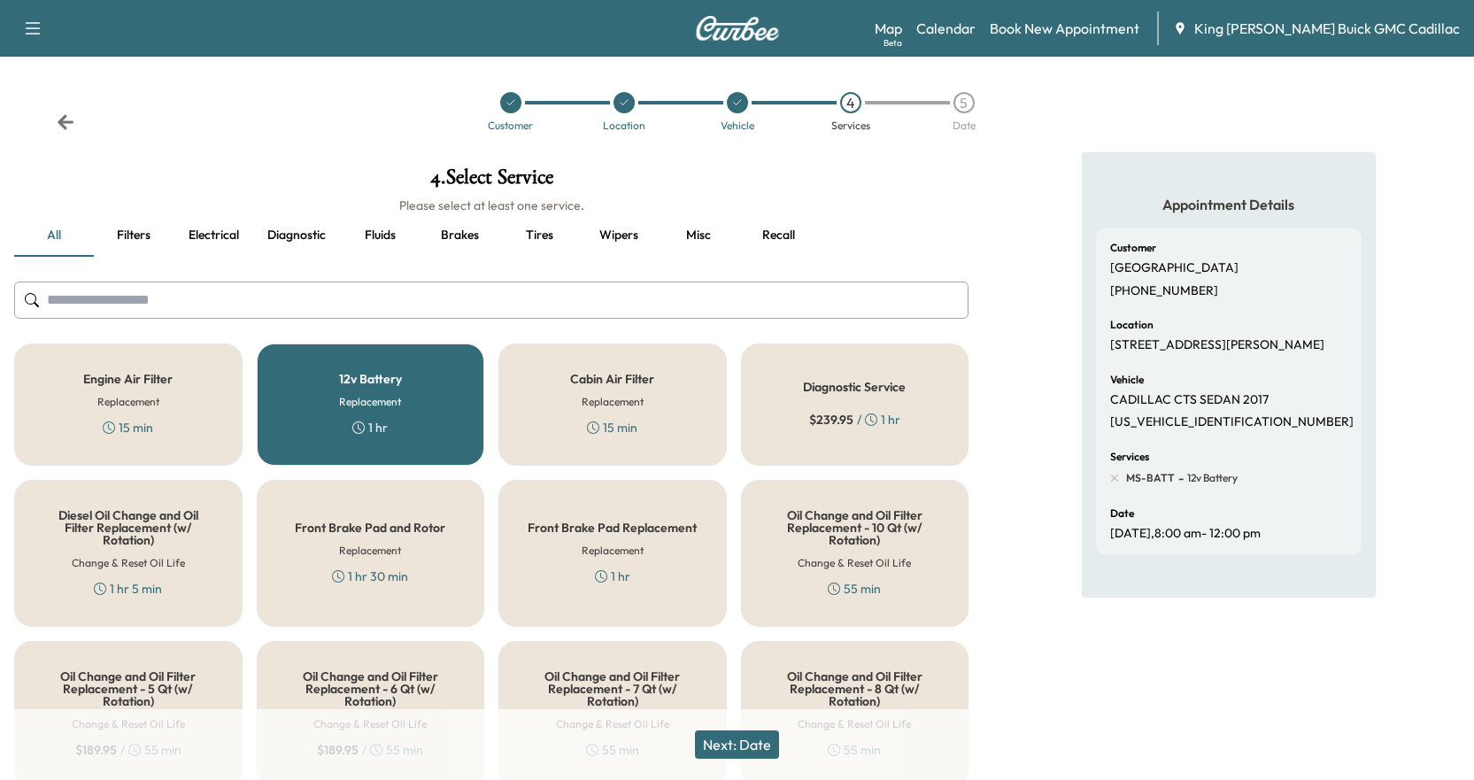
click at [71, 128] on icon at bounding box center [66, 122] width 18 height 18
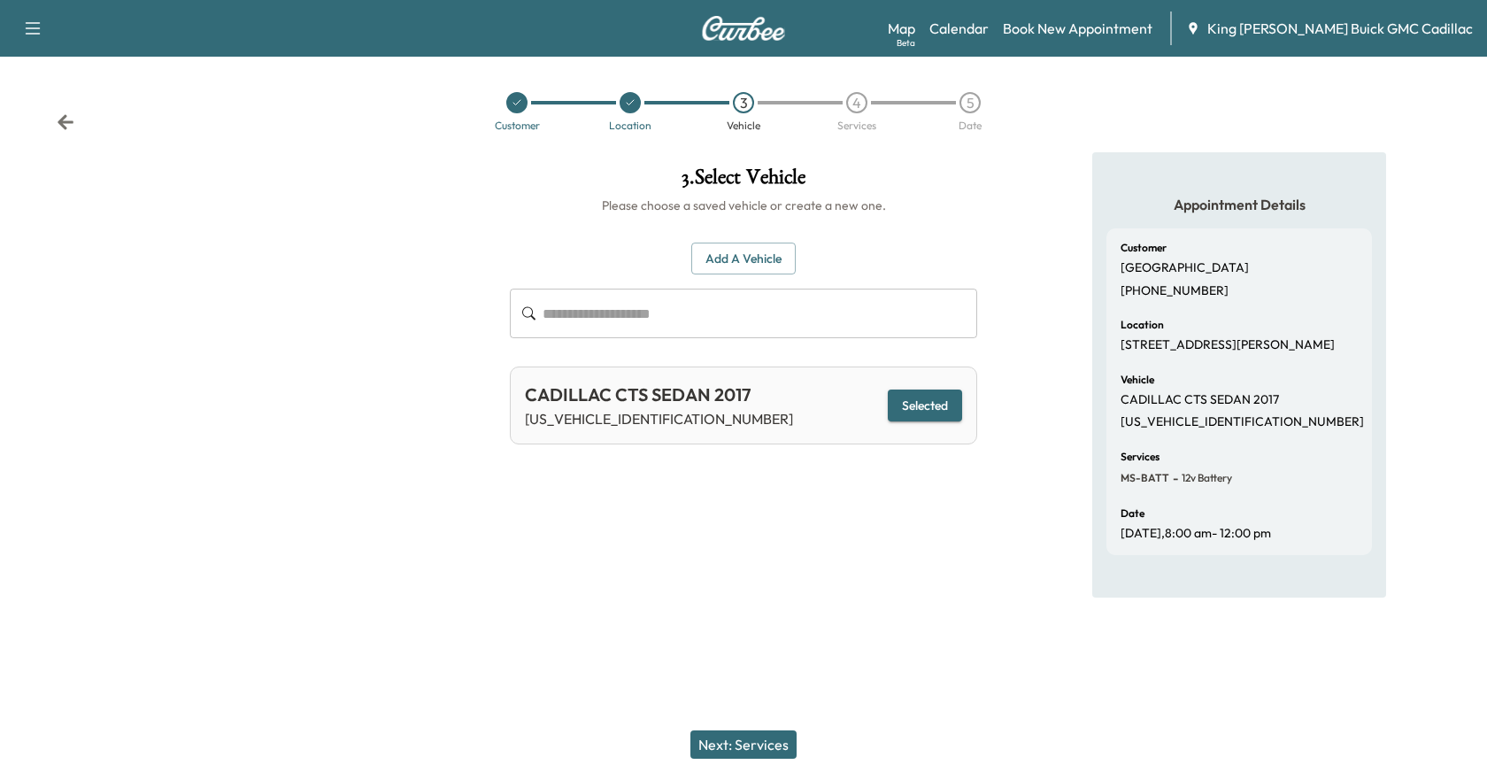
click at [71, 128] on icon at bounding box center [66, 122] width 18 height 18
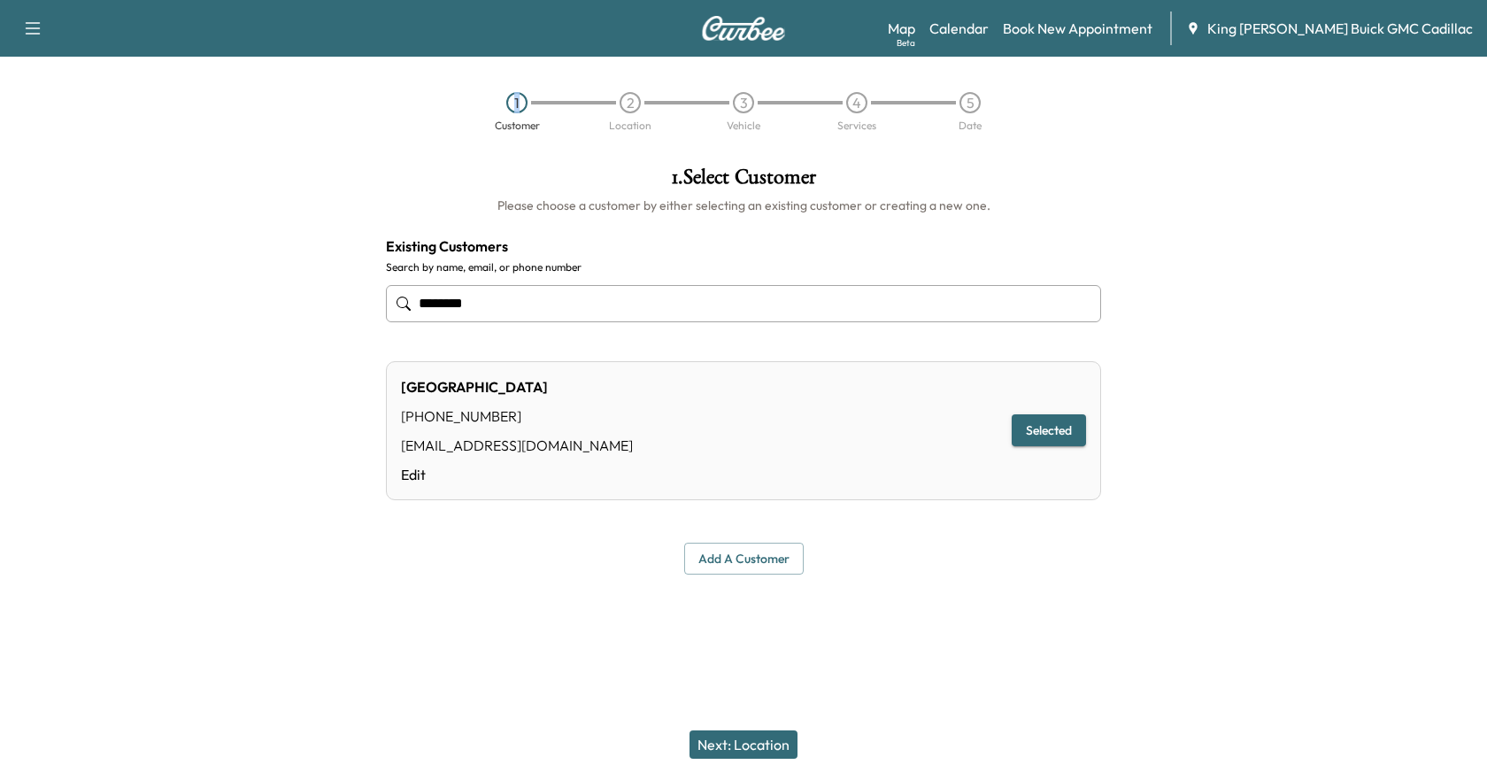
click at [71, 128] on div "1 Customer 2 Location 3 Vehicle 4 Services 5 Date" at bounding box center [743, 111] width 1487 height 81
click at [418, 464] on link "Edit" at bounding box center [517, 474] width 232 height 21
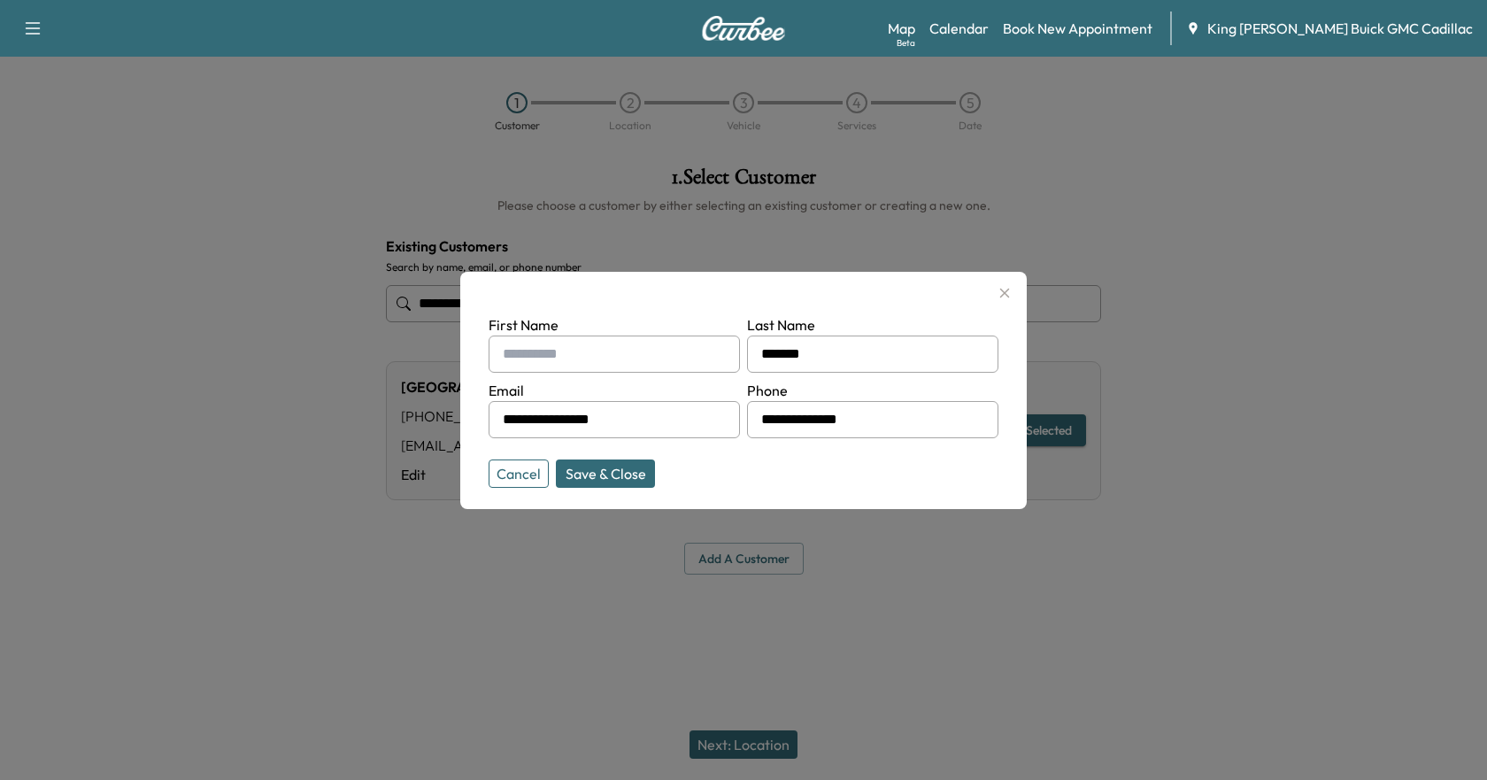
click at [817, 416] on input "**********" at bounding box center [872, 419] width 251 height 37
type input "**********"
click at [627, 467] on button "Save & Close" at bounding box center [605, 473] width 99 height 28
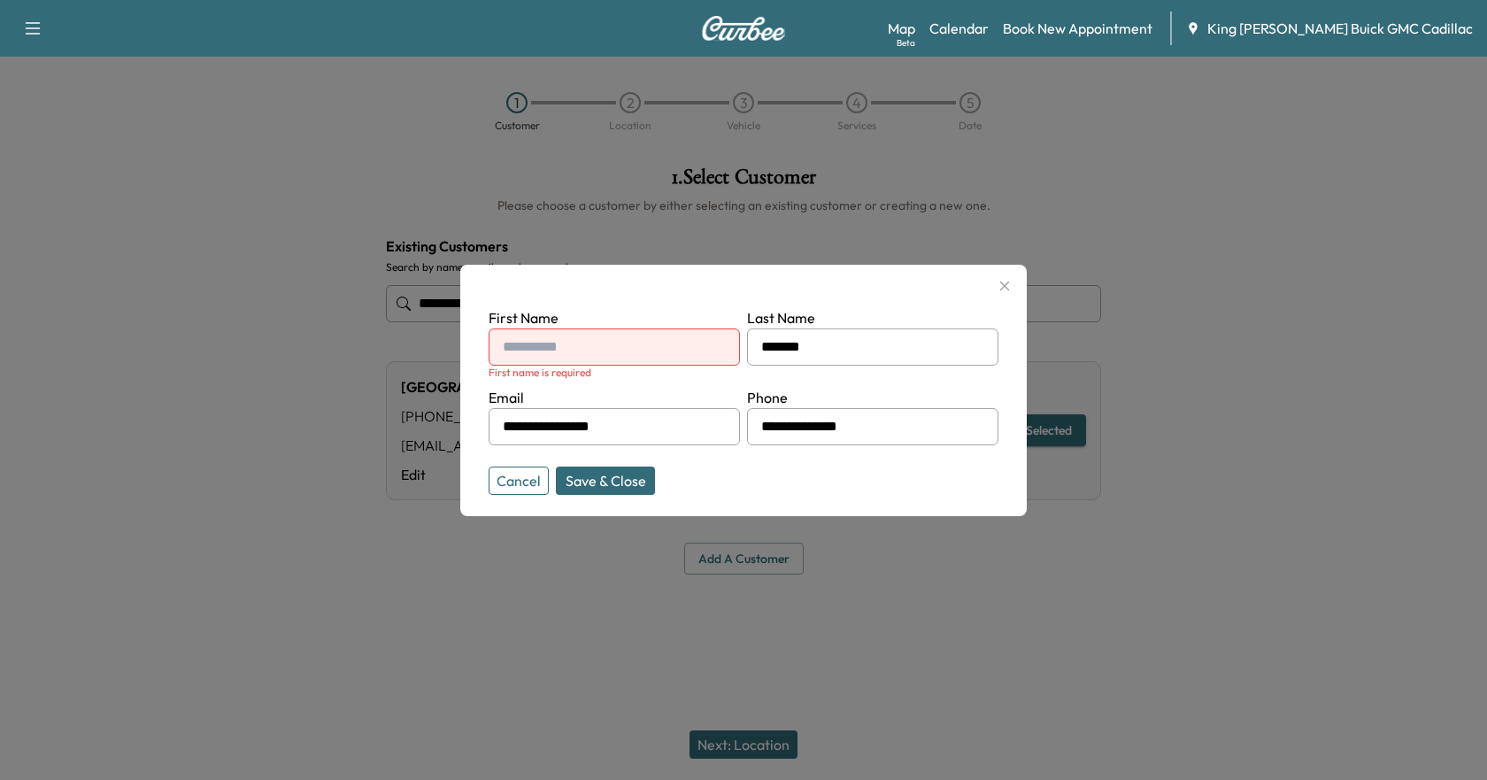
click at [619, 344] on input "text" at bounding box center [614, 346] width 251 height 37
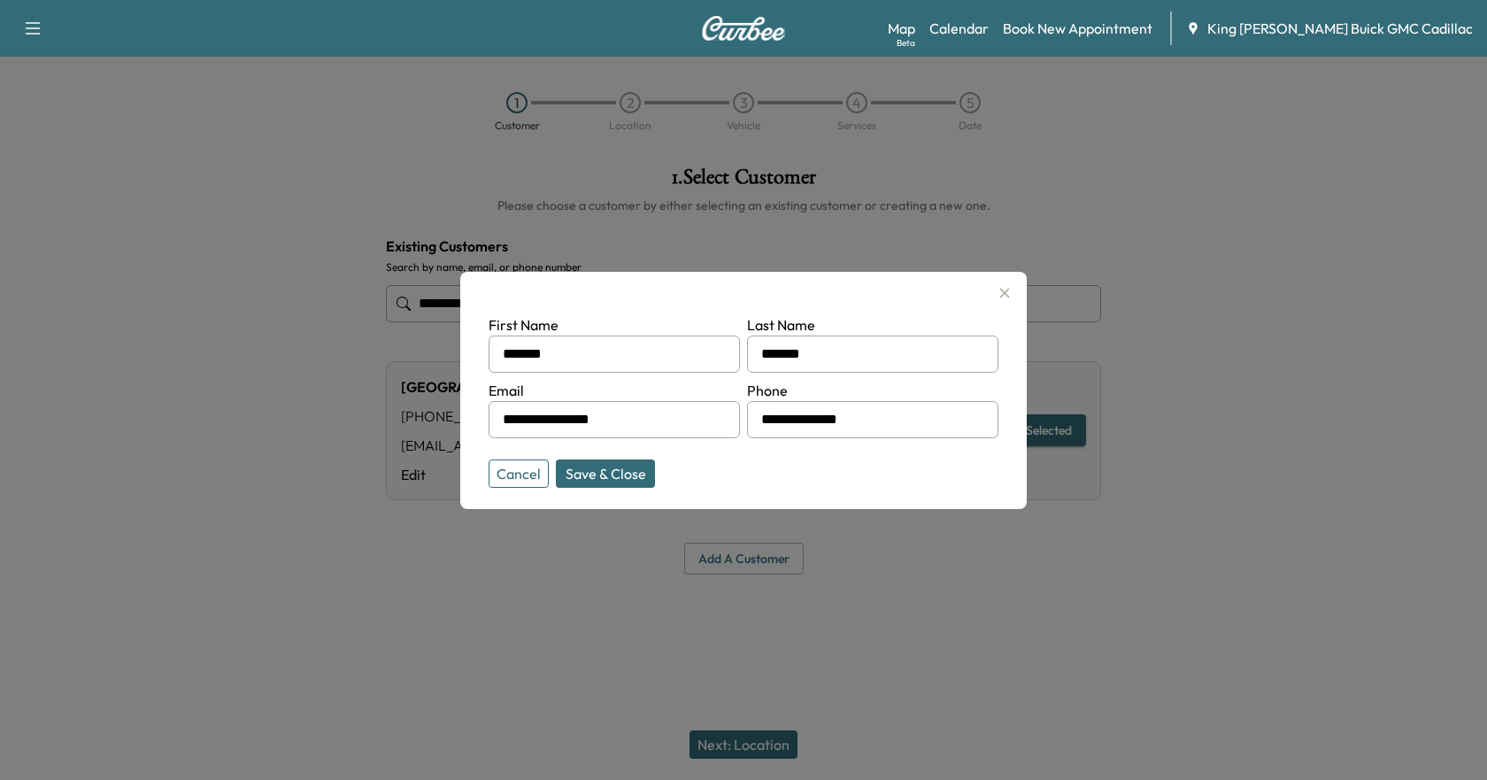
type input "*******"
click at [612, 473] on button "Save & Close" at bounding box center [605, 473] width 99 height 28
type input "*******"
type input "**********"
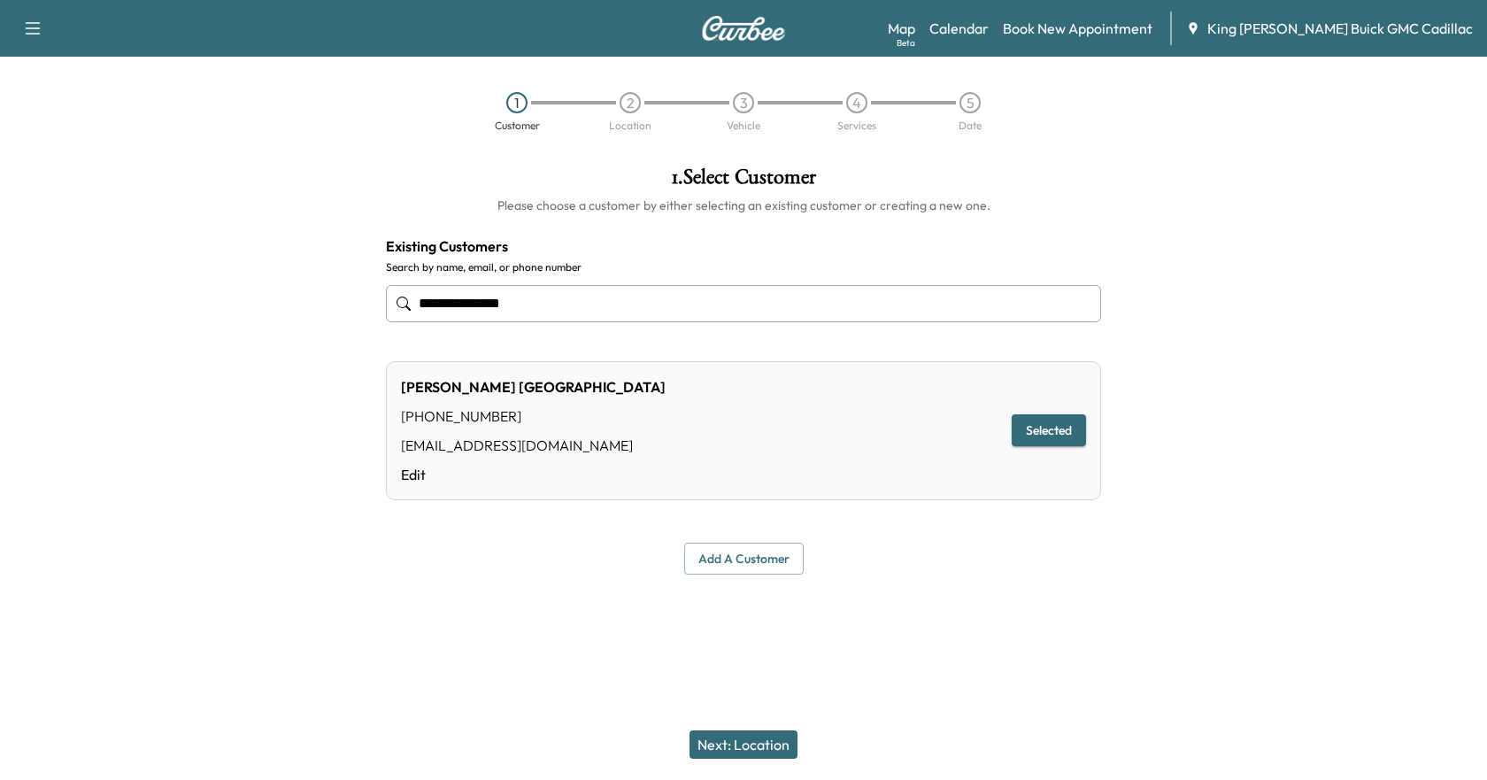
click at [1046, 421] on button "Selected" at bounding box center [1049, 430] width 74 height 33
click at [751, 743] on button "Next: Location" at bounding box center [743, 744] width 108 height 28
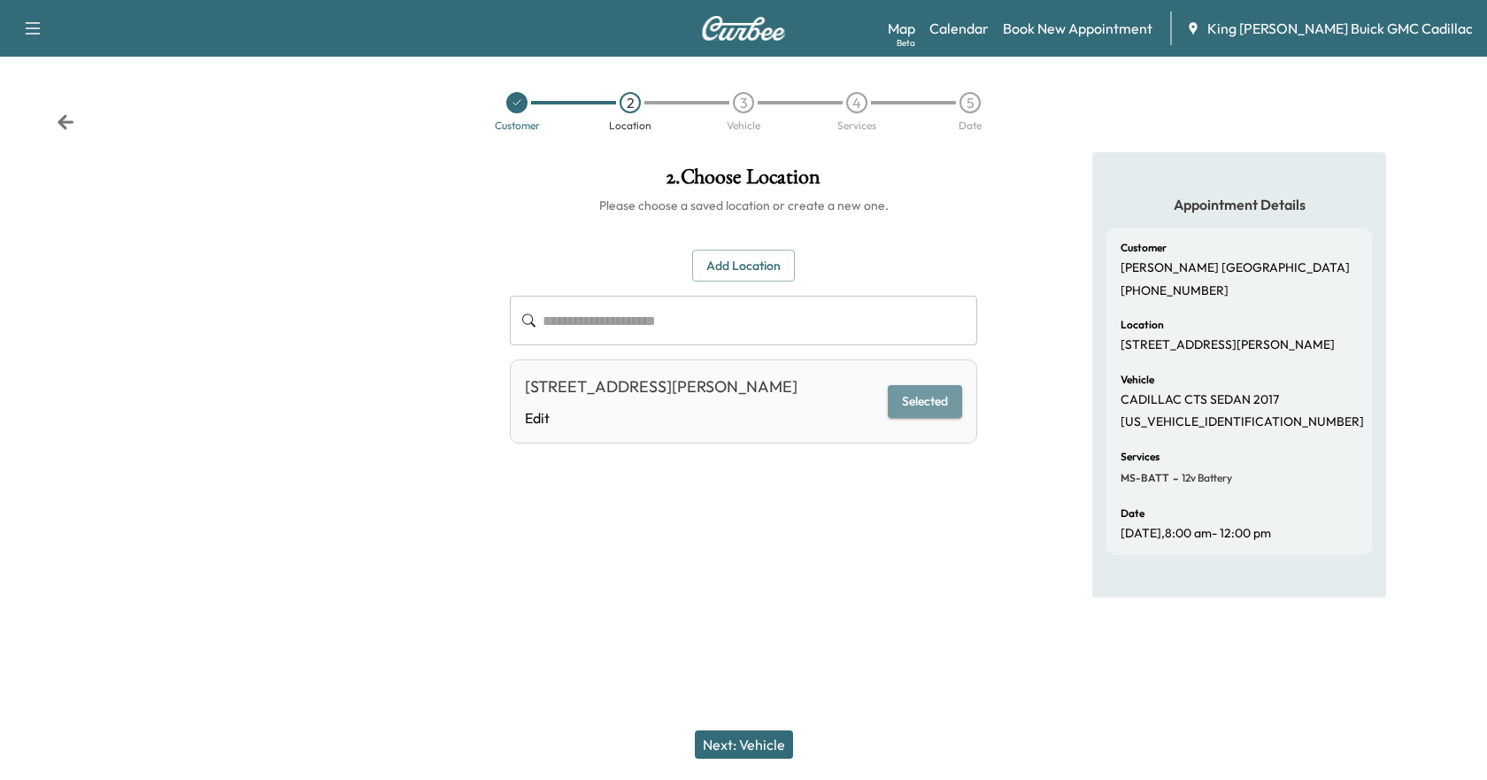
click at [904, 395] on button "Selected" at bounding box center [925, 401] width 74 height 33
click at [755, 747] on button "Next: Vehicle" at bounding box center [744, 744] width 98 height 28
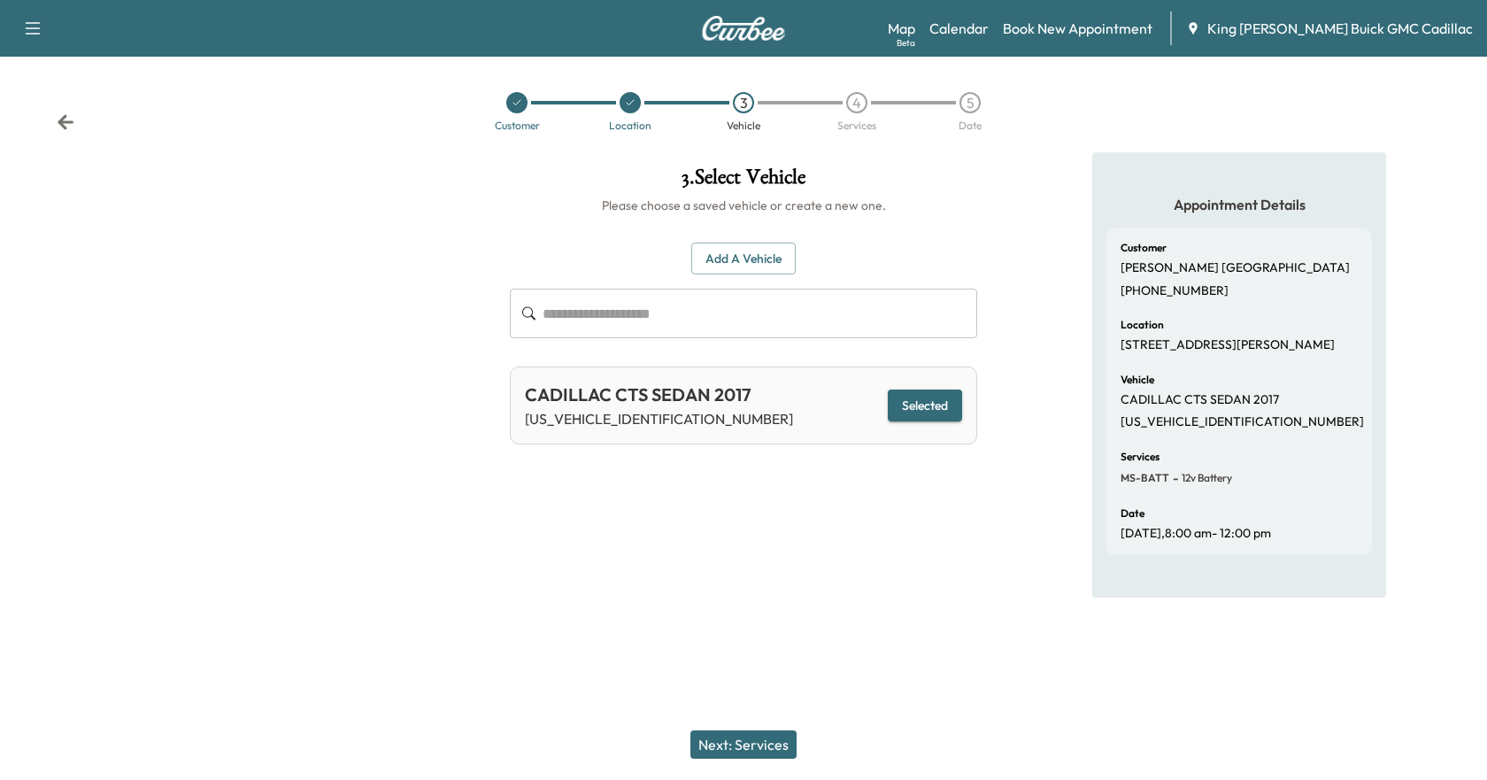
click at [758, 744] on button "Next: Services" at bounding box center [743, 744] width 106 height 28
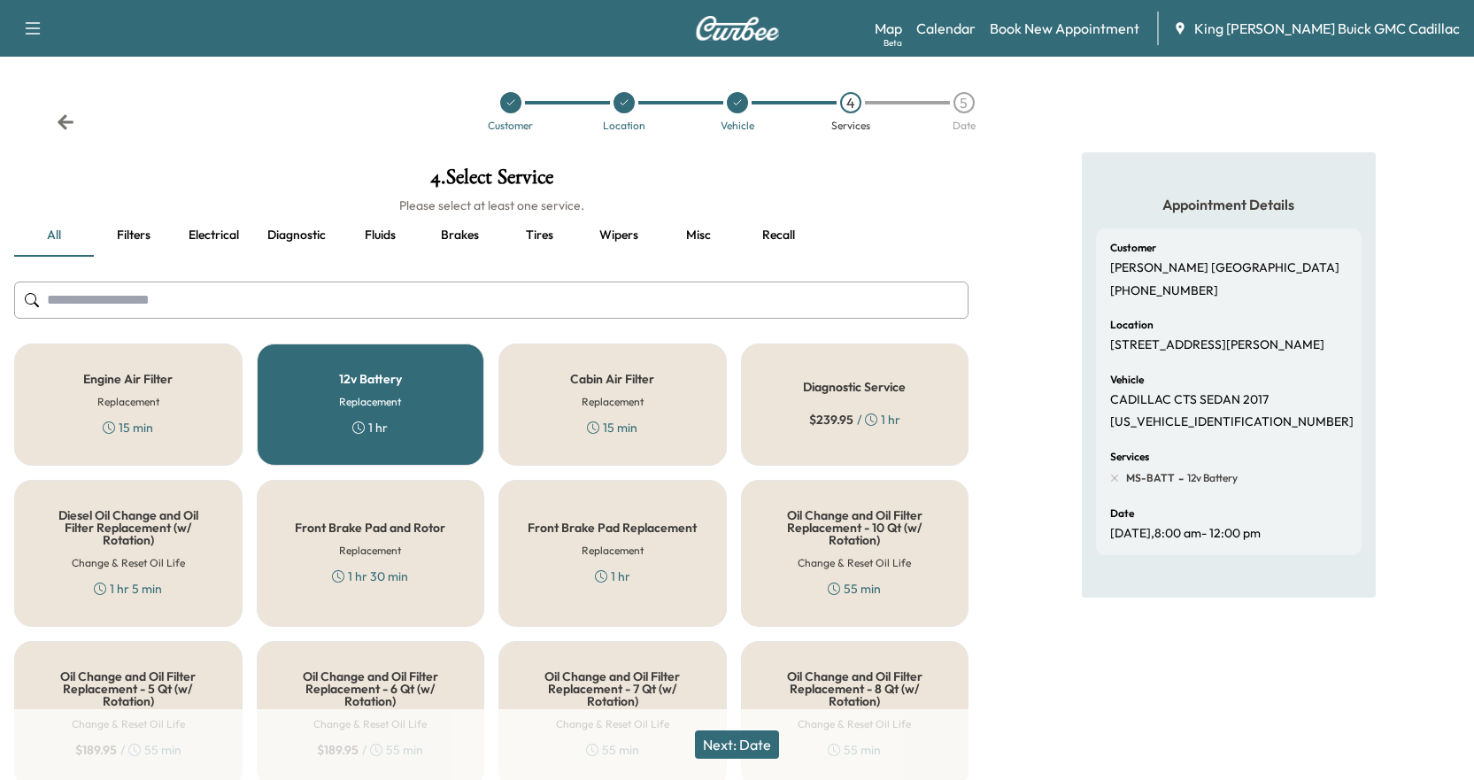
click at [731, 751] on button "Next: Date" at bounding box center [737, 744] width 84 height 28
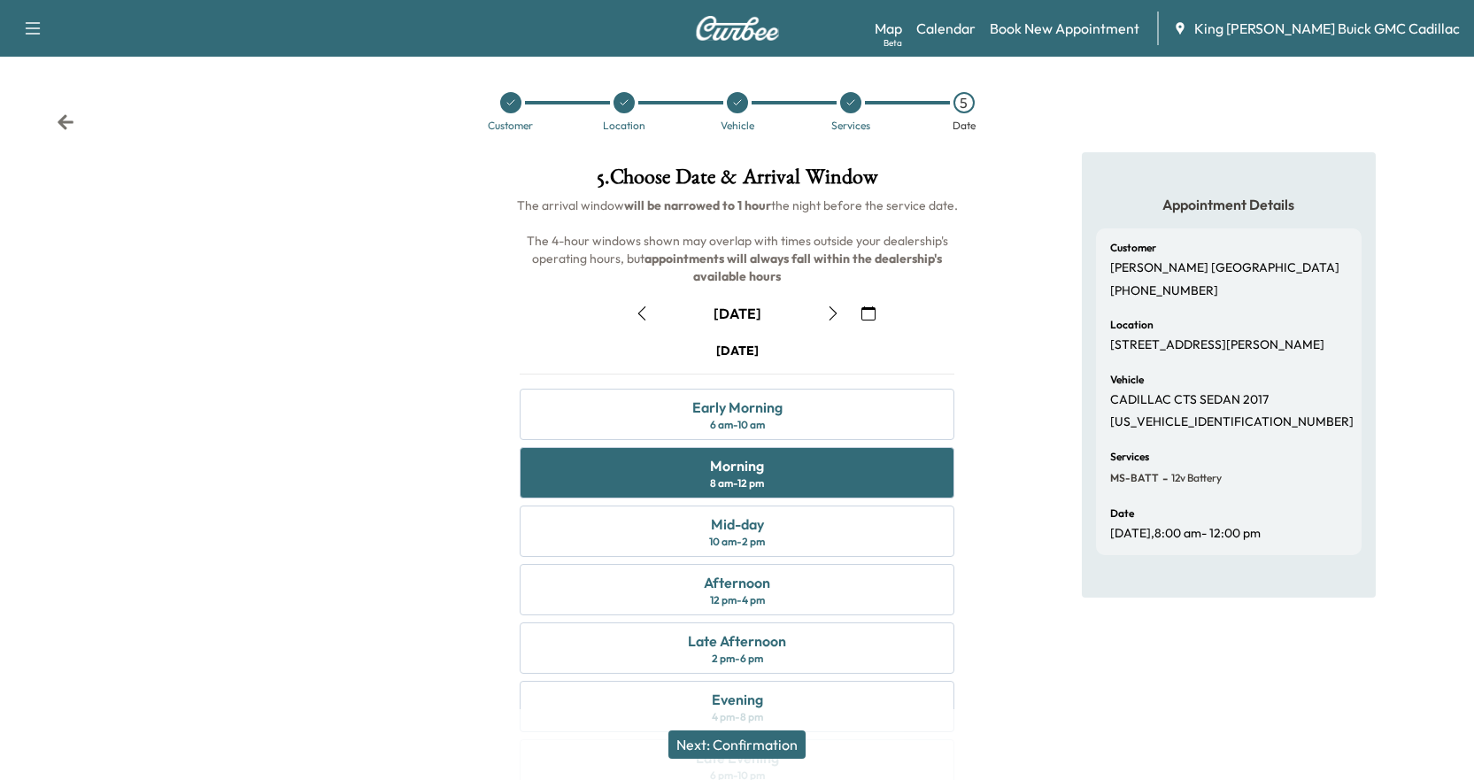
click at [763, 740] on button "Next: Confirmation" at bounding box center [736, 744] width 137 height 28
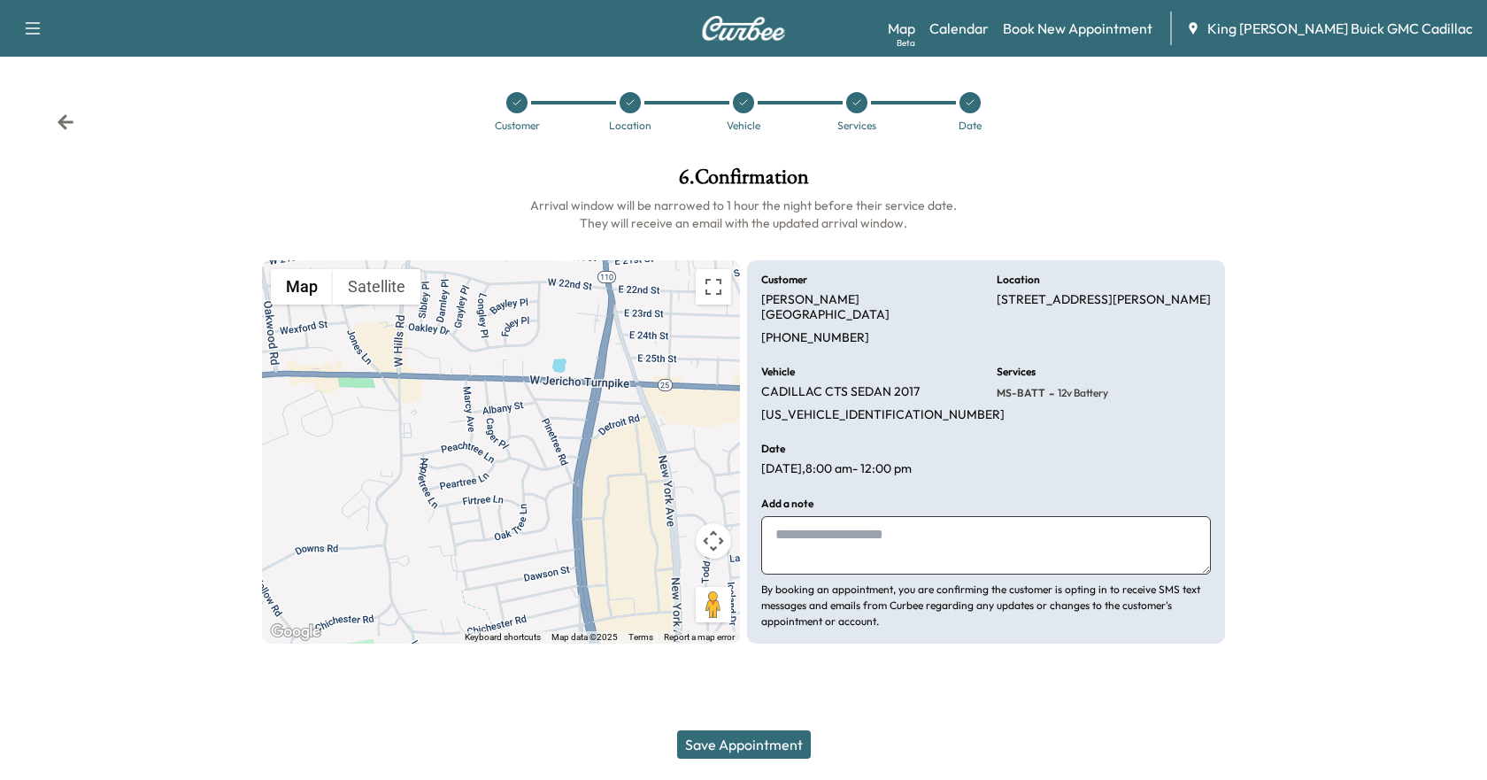
click at [758, 747] on button "Save Appointment" at bounding box center [744, 744] width 134 height 28
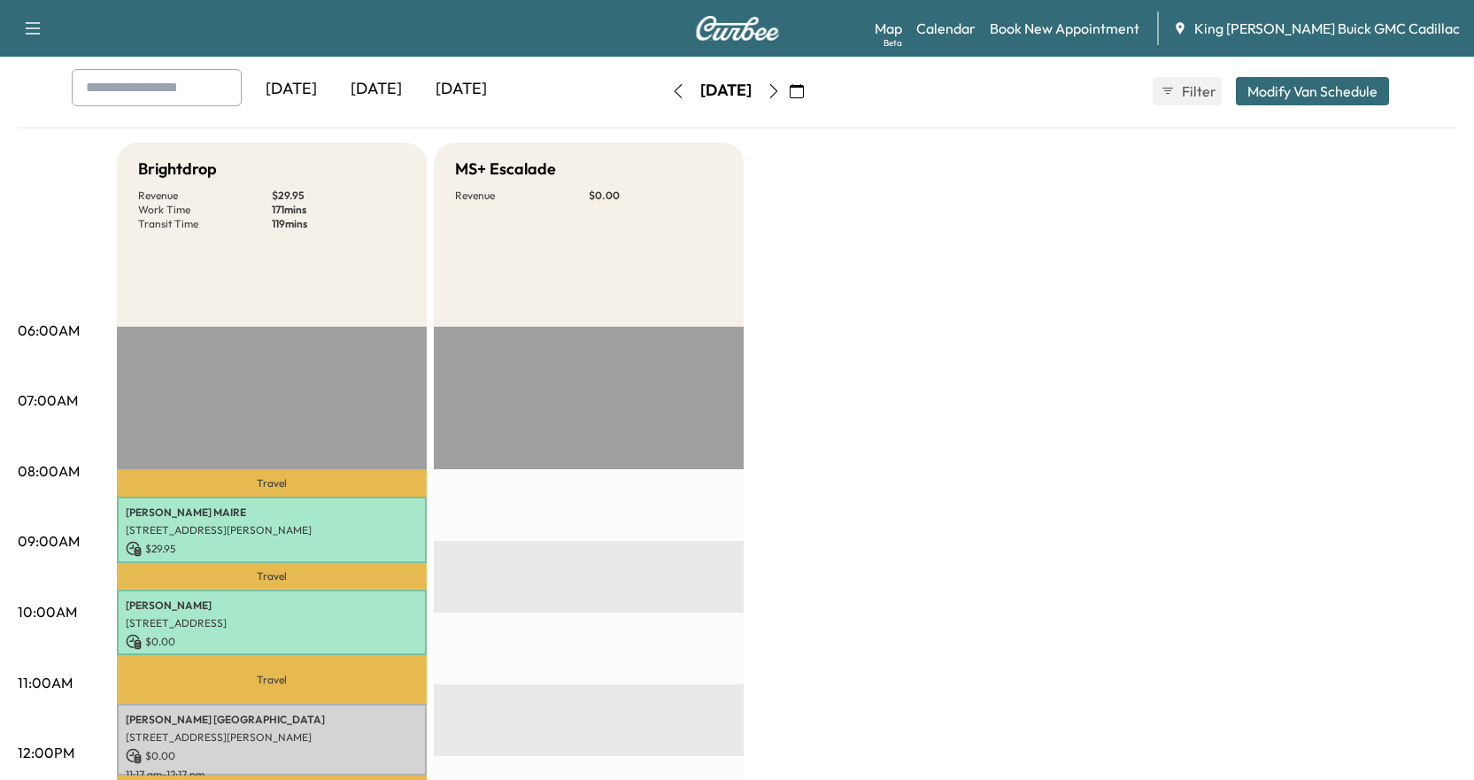
scroll to position [177, 0]
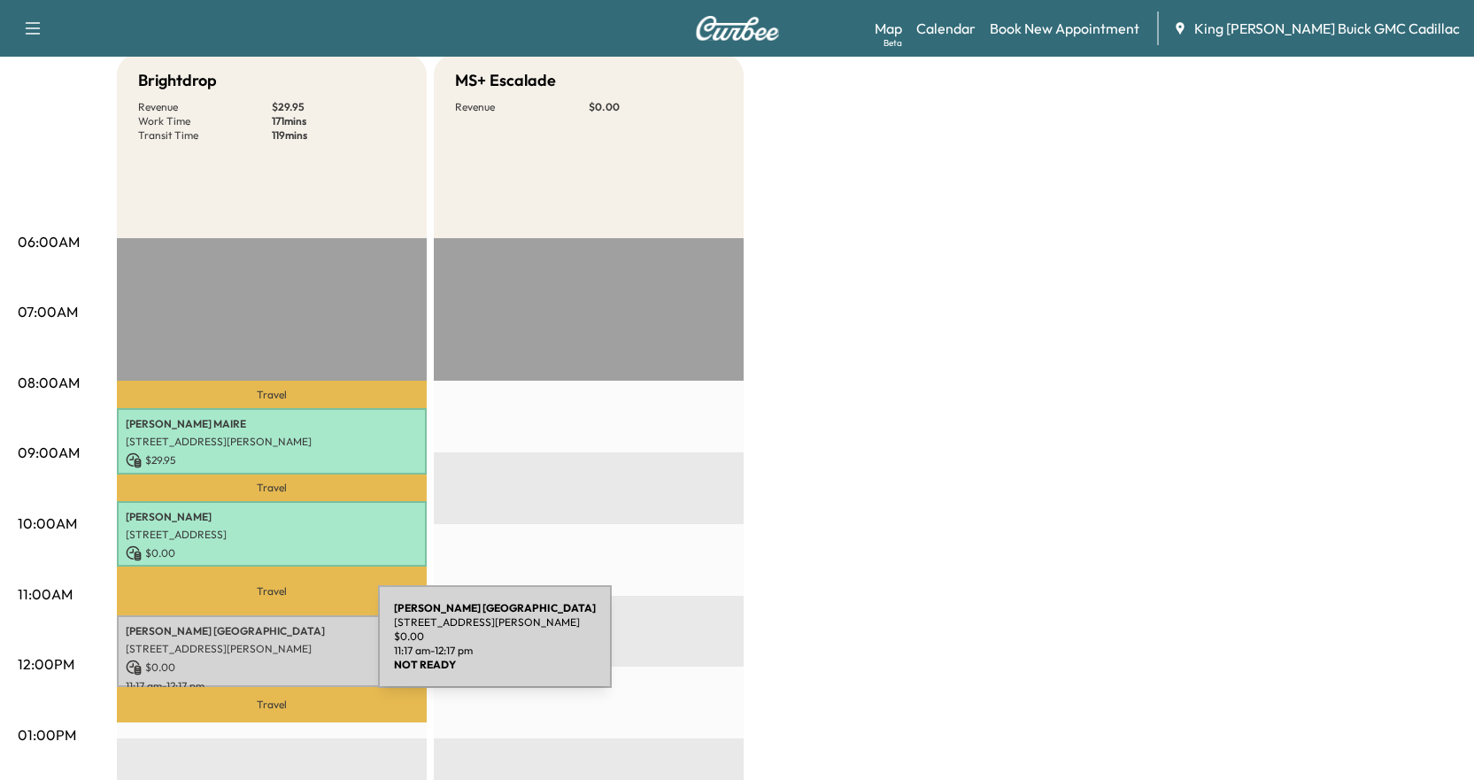
click at [245, 647] on p "[STREET_ADDRESS][PERSON_NAME]" at bounding box center [272, 649] width 292 height 14
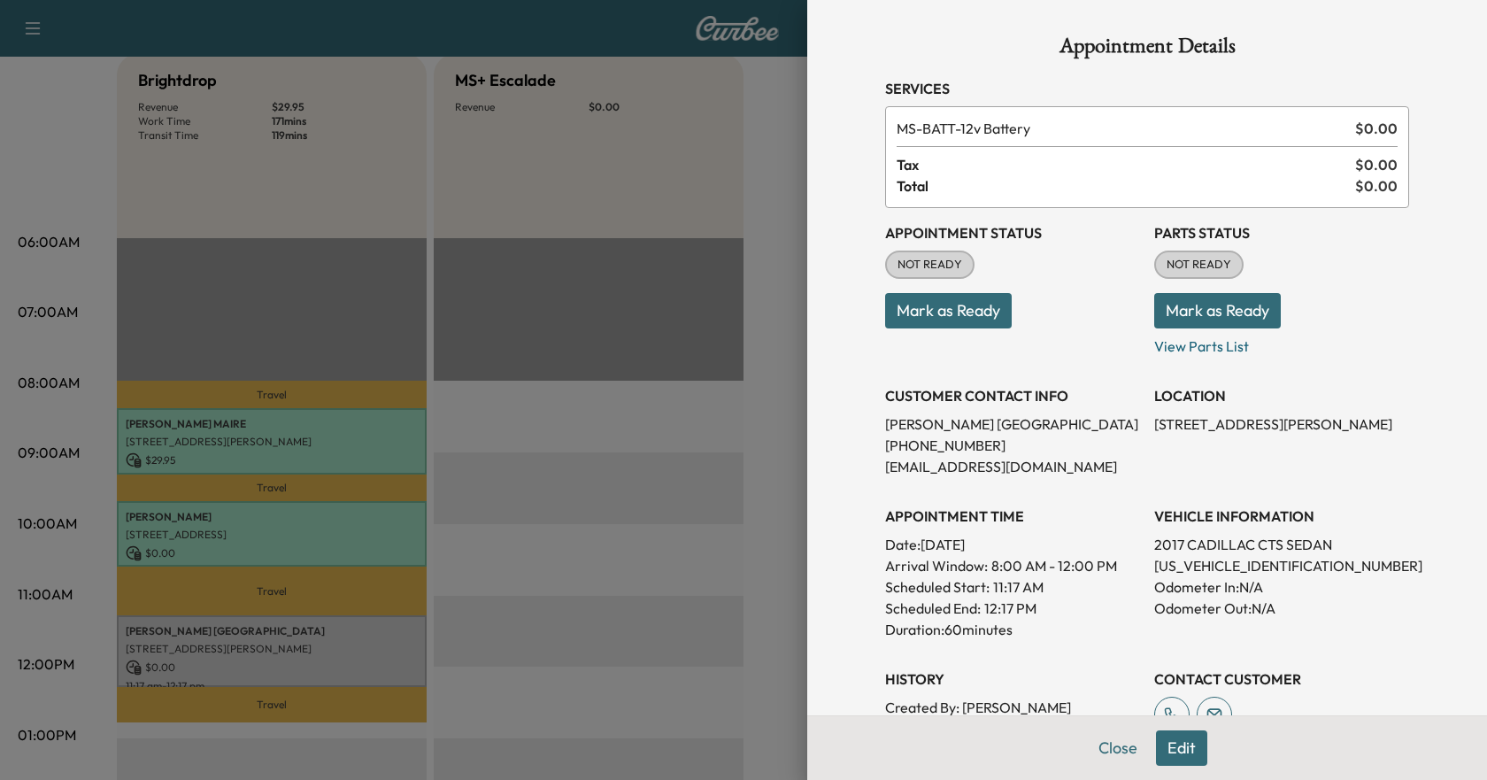
click at [958, 309] on button "Mark as Ready" at bounding box center [948, 310] width 127 height 35
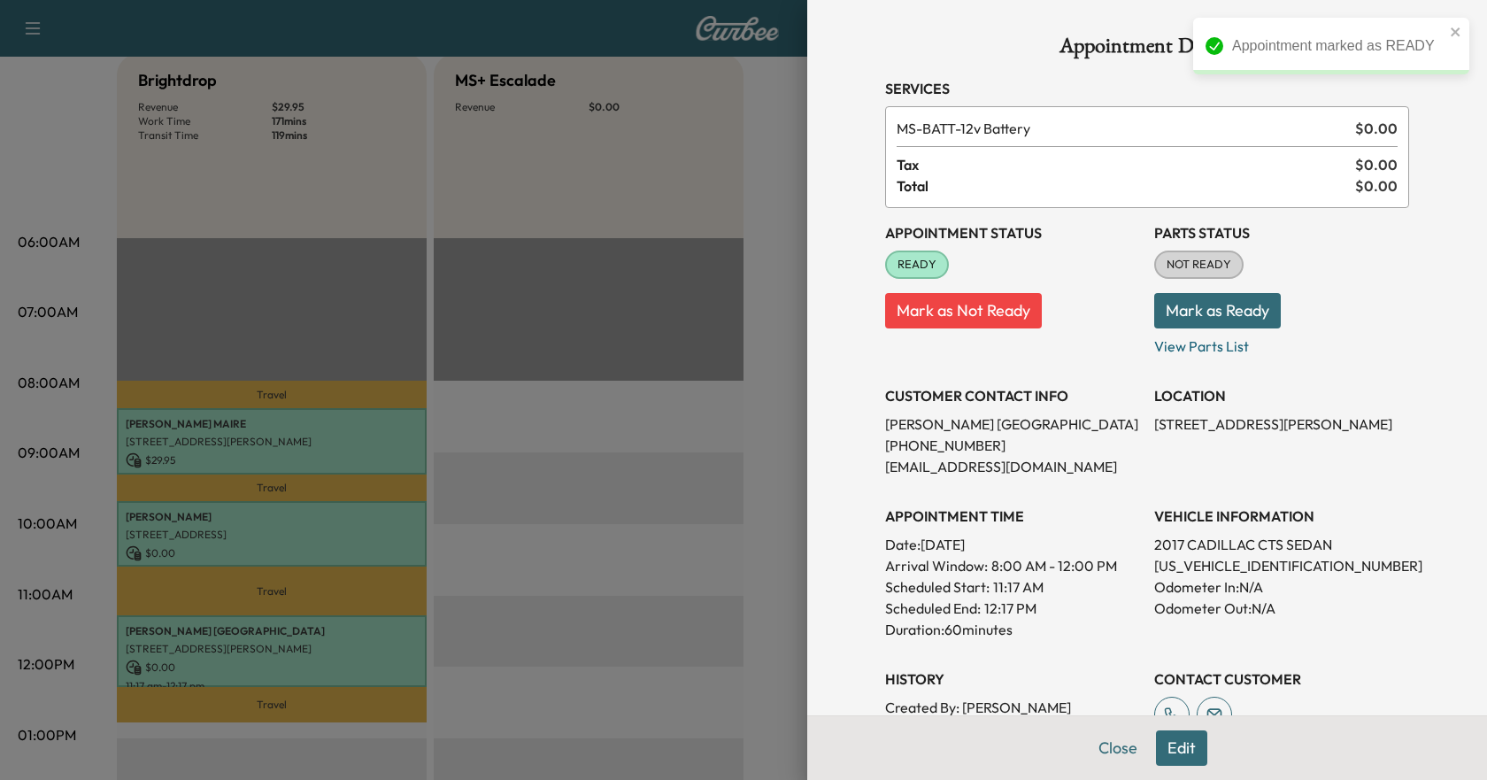
click at [926, 376] on div "CUSTOMER CONTACT INFO [PERSON_NAME] [PHONE_NUMBER] [EMAIL_ADDRESS][DOMAIN_NAME]" at bounding box center [1012, 424] width 255 height 106
click at [739, 165] on div at bounding box center [743, 390] width 1487 height 780
